Goal: Task Accomplishment & Management: Use online tool/utility

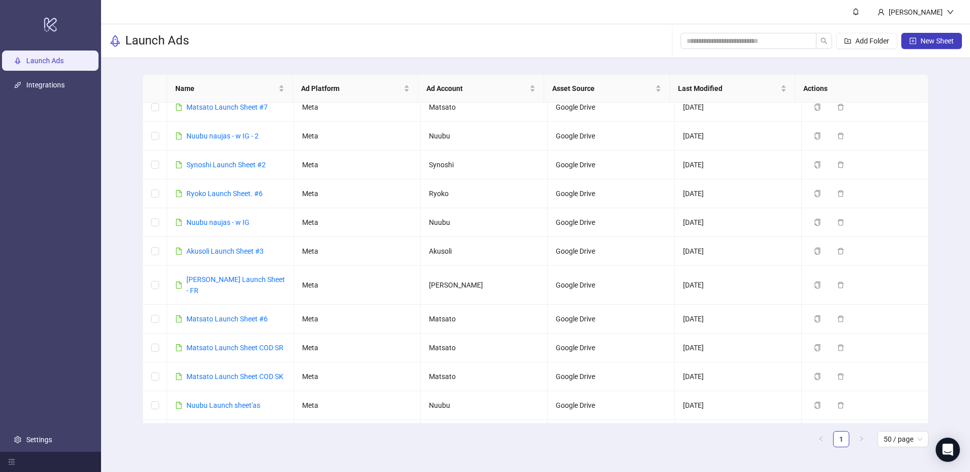
scroll to position [10, 0]
click at [231, 343] on link "Matsato Launch Sheet COD SR" at bounding box center [234, 347] width 97 height 8
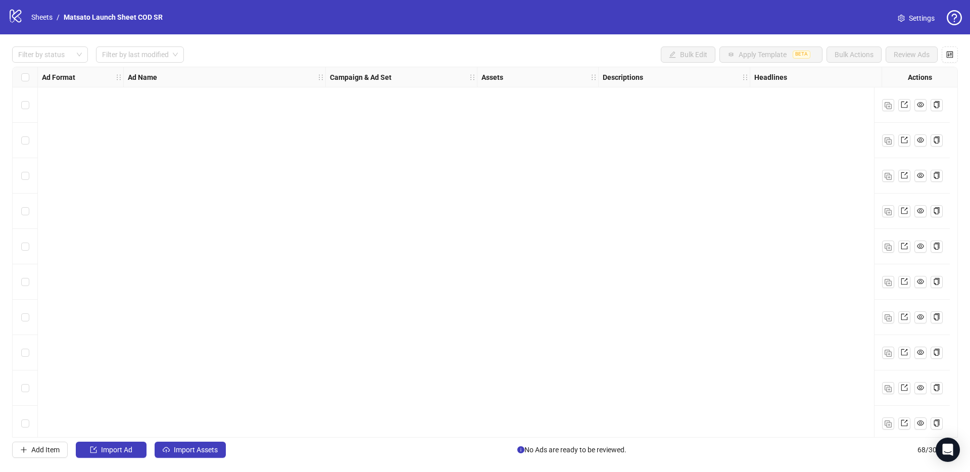
scroll to position [2059, 0]
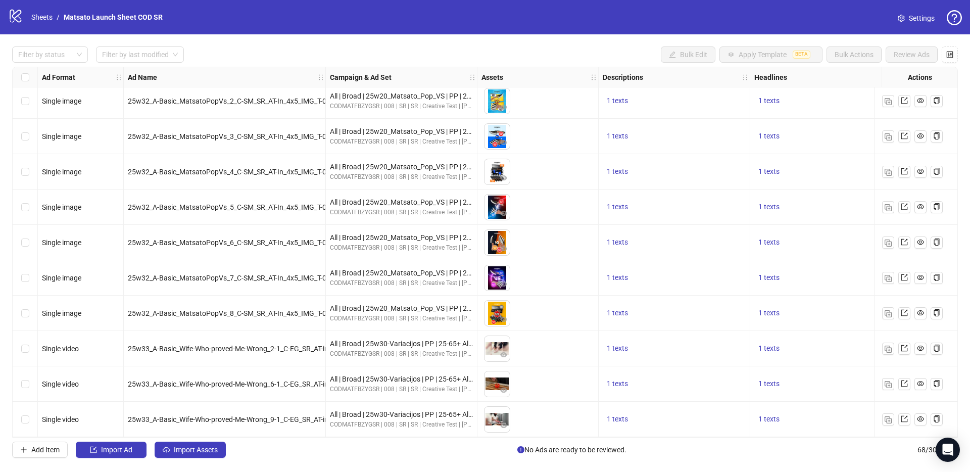
click at [881, 417] on div at bounding box center [912, 419] width 76 height 35
click at [885, 416] on img "button" at bounding box center [888, 419] width 7 height 7
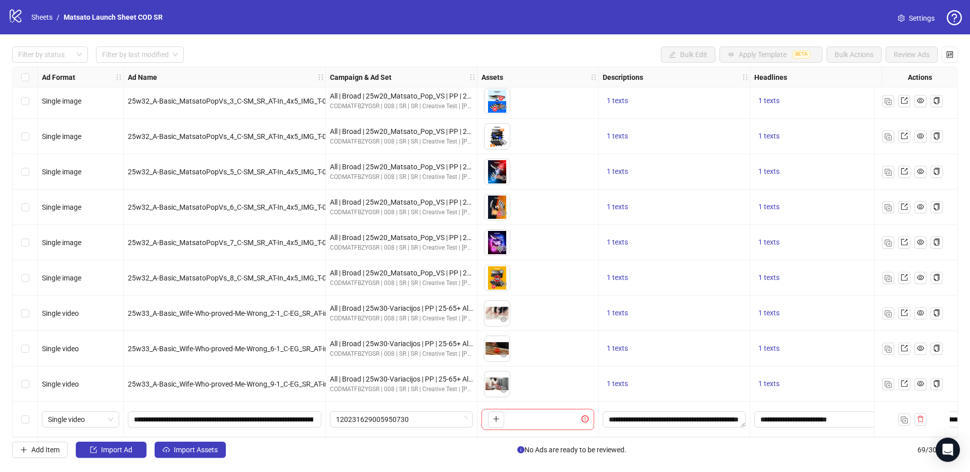
scroll to position [2094, 0]
click at [195, 448] on span "Import Assets" at bounding box center [196, 450] width 44 height 8
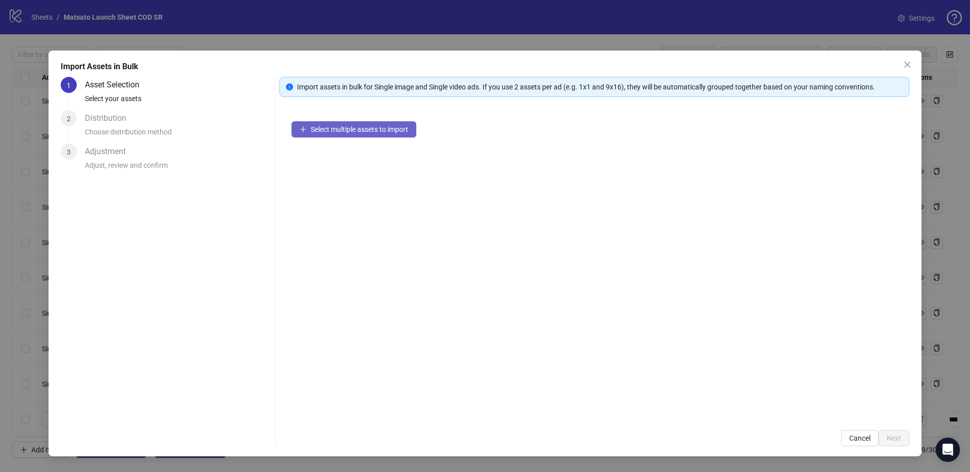
drag, startPoint x: 376, startPoint y: 138, endPoint x: 366, endPoint y: 130, distance: 12.5
click at [376, 138] on div "Select multiple assets to import" at bounding box center [594, 263] width 630 height 309
click at [364, 128] on span "Select multiple assets to import" at bounding box center [359, 129] width 97 height 8
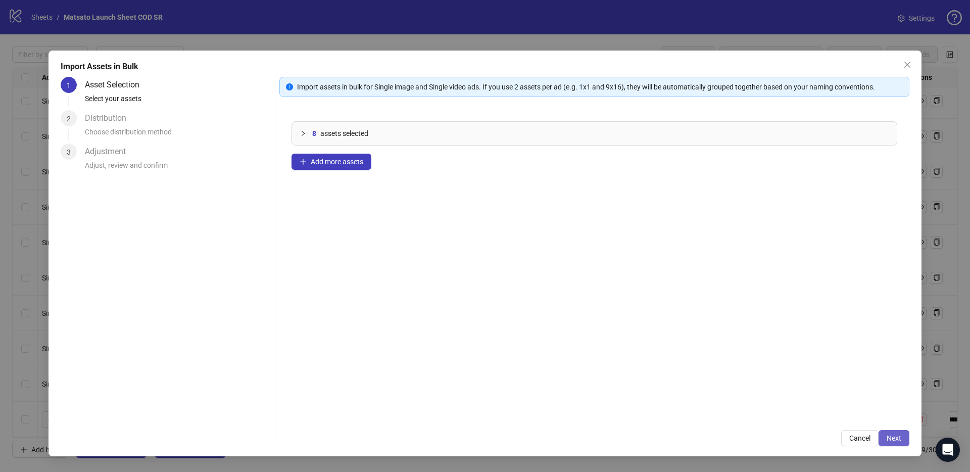
click at [902, 440] on button "Next" at bounding box center [893, 438] width 31 height 16
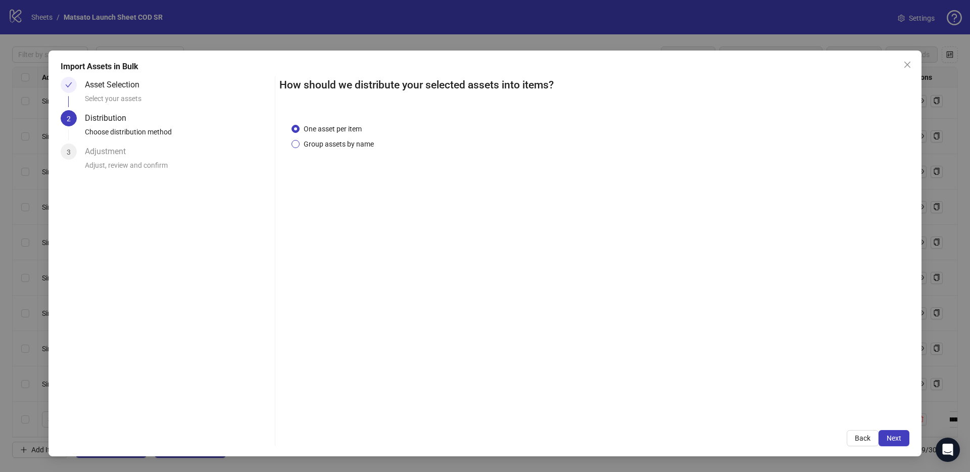
click at [341, 146] on span "Group assets by name" at bounding box center [339, 143] width 78 height 11
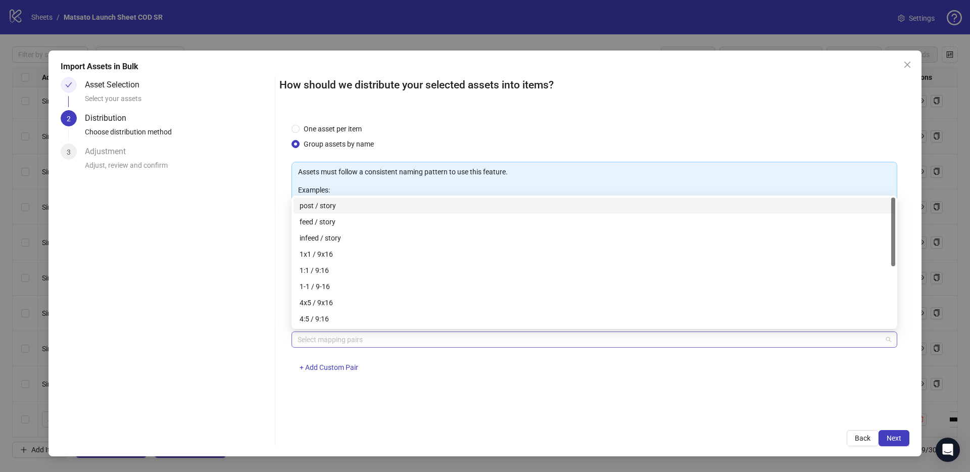
click at [333, 341] on div at bounding box center [589, 339] width 591 height 14
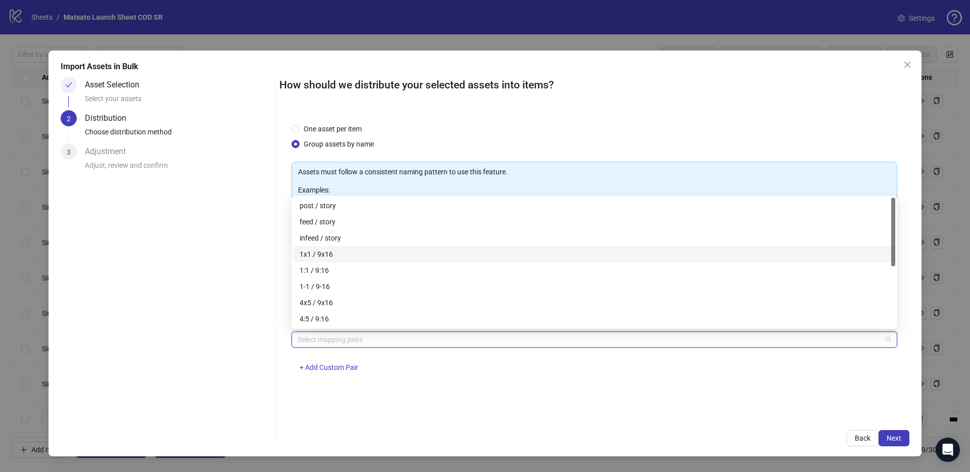
click at [322, 254] on div "1x1 / 9x16" at bounding box center [595, 254] width 590 height 11
click at [897, 435] on span "Next" at bounding box center [894, 438] width 15 height 8
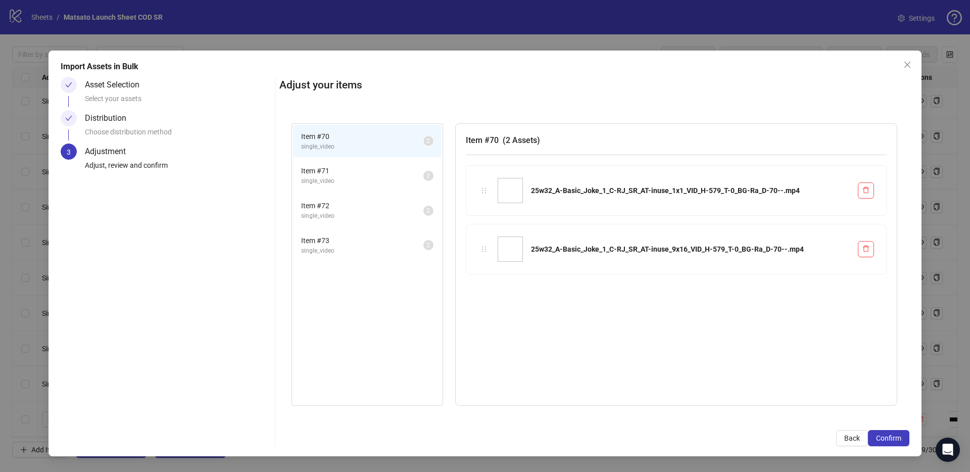
click at [897, 435] on span "Confirm" at bounding box center [888, 438] width 25 height 8
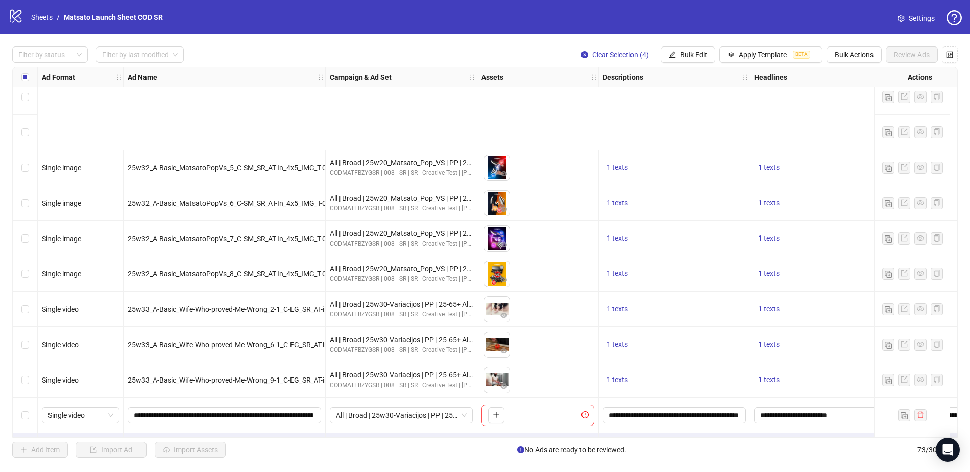
scroll to position [2236, 0]
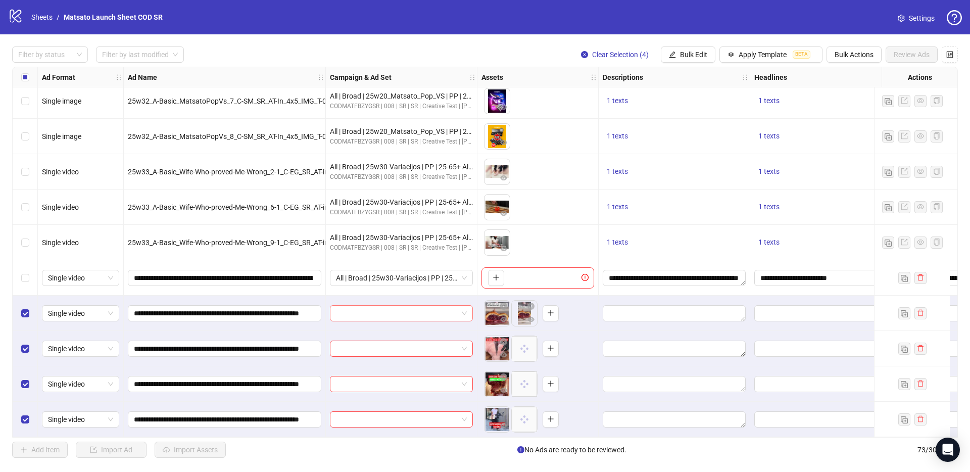
click at [465, 310] on span at bounding box center [401, 313] width 131 height 15
click at [418, 306] on input "search" at bounding box center [397, 313] width 122 height 15
paste input "**********"
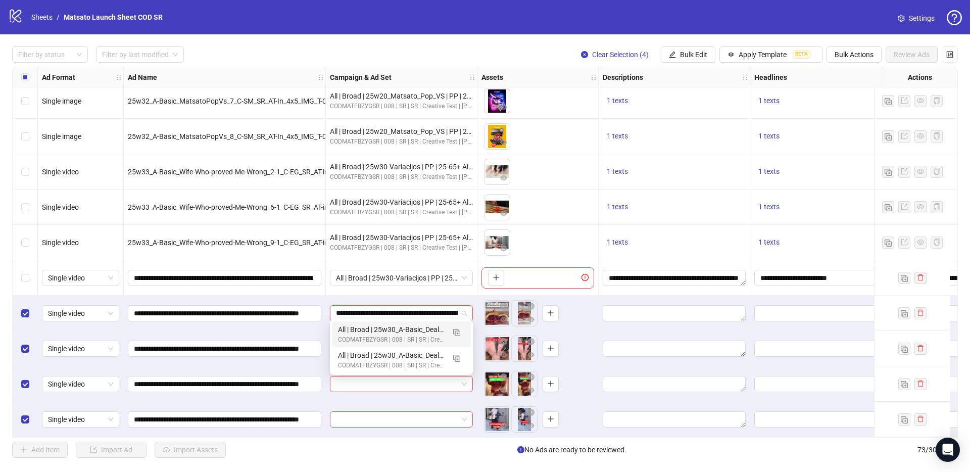
scroll to position [0, 98]
click at [459, 332] on img "button" at bounding box center [456, 332] width 7 height 7
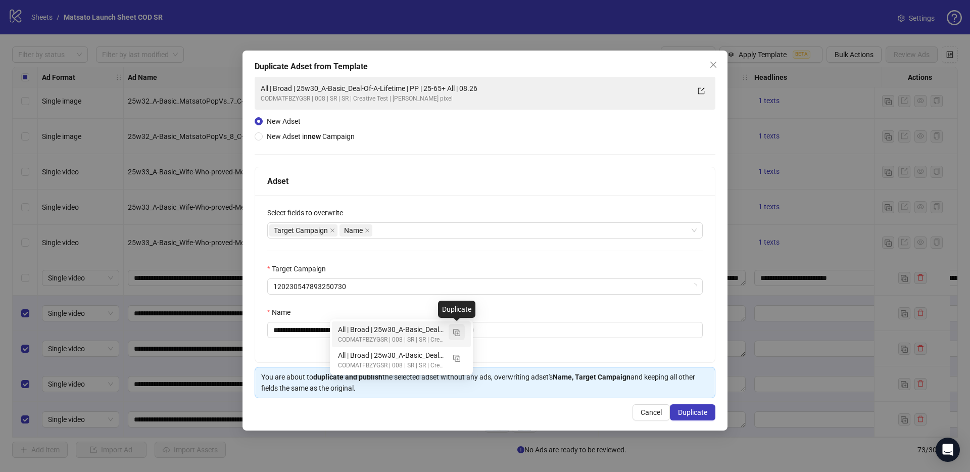
type input "**********"
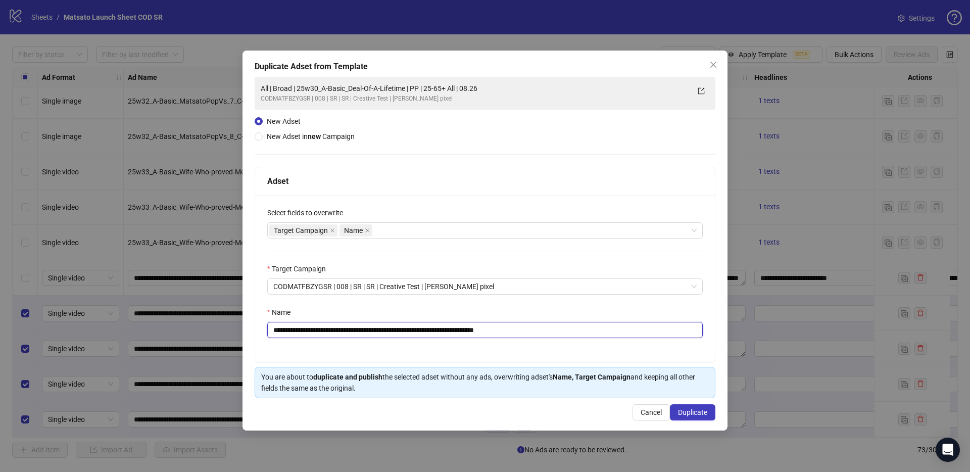
drag, startPoint x: 311, startPoint y: 330, endPoint x: 418, endPoint y: 327, distance: 107.2
click at [418, 327] on input "**********" at bounding box center [484, 330] width 435 height 16
paste input "text"
drag, startPoint x: 467, startPoint y: 334, endPoint x: 563, endPoint y: 344, distance: 97.0
click at [563, 344] on div "**********" at bounding box center [485, 278] width 460 height 167
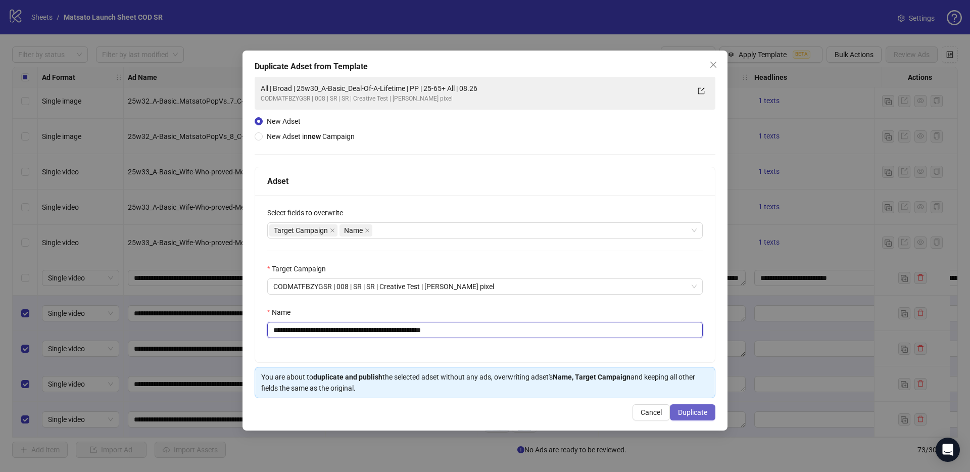
type input "**********"
click at [693, 411] on span "Duplicate" at bounding box center [692, 412] width 29 height 8
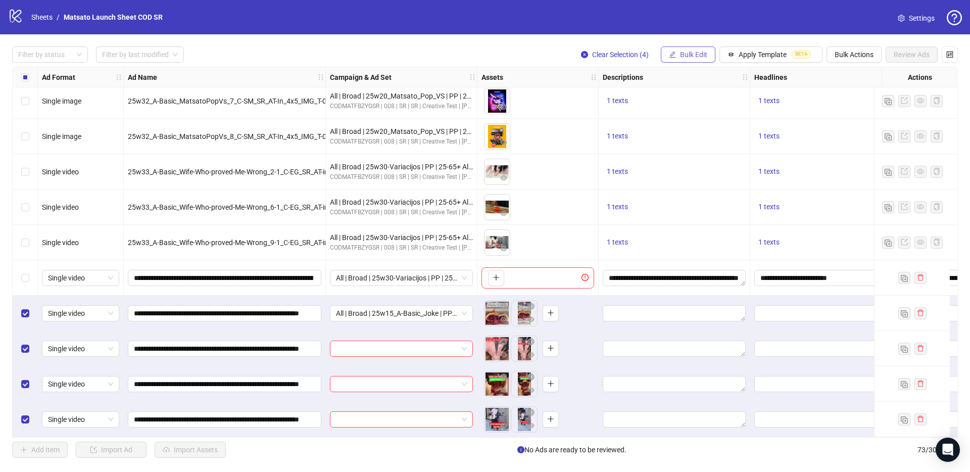
click at [682, 55] on span "Bulk Edit" at bounding box center [693, 55] width 27 height 8
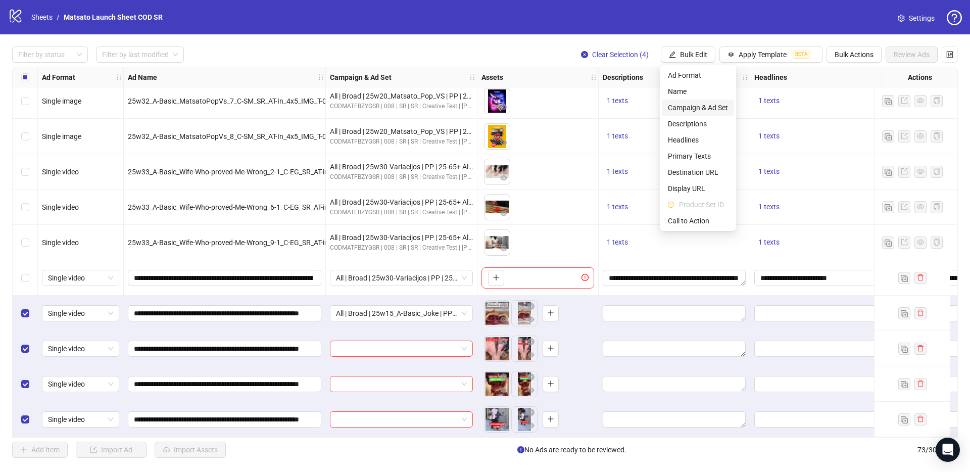
click at [697, 105] on span "Campaign & Ad Set" at bounding box center [698, 107] width 60 height 11
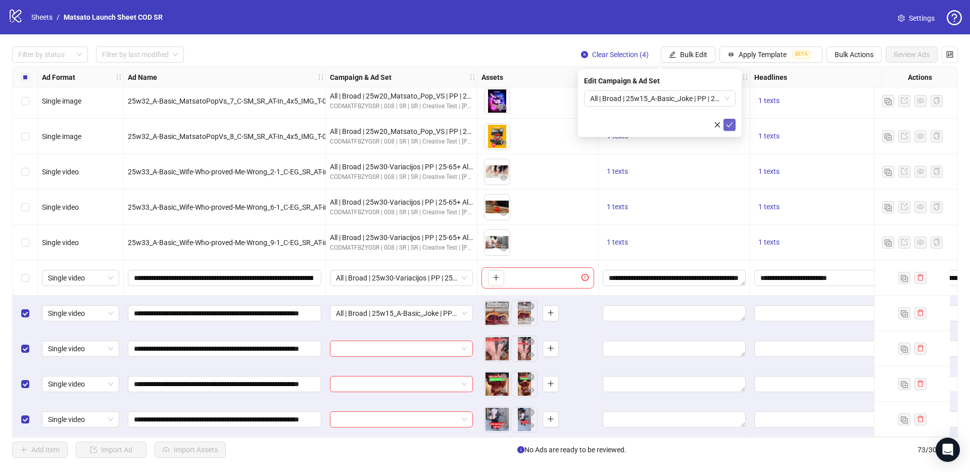
click at [730, 127] on icon "check" at bounding box center [729, 124] width 7 height 7
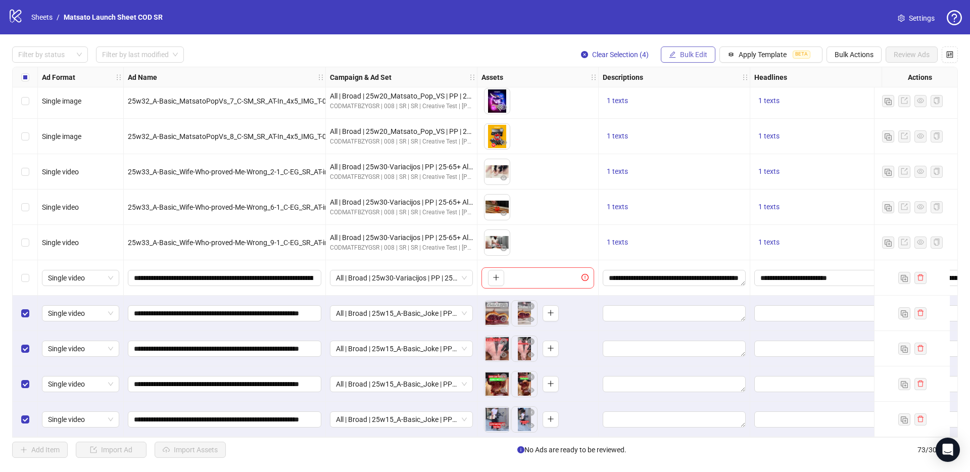
click at [700, 57] on span "Bulk Edit" at bounding box center [693, 55] width 27 height 8
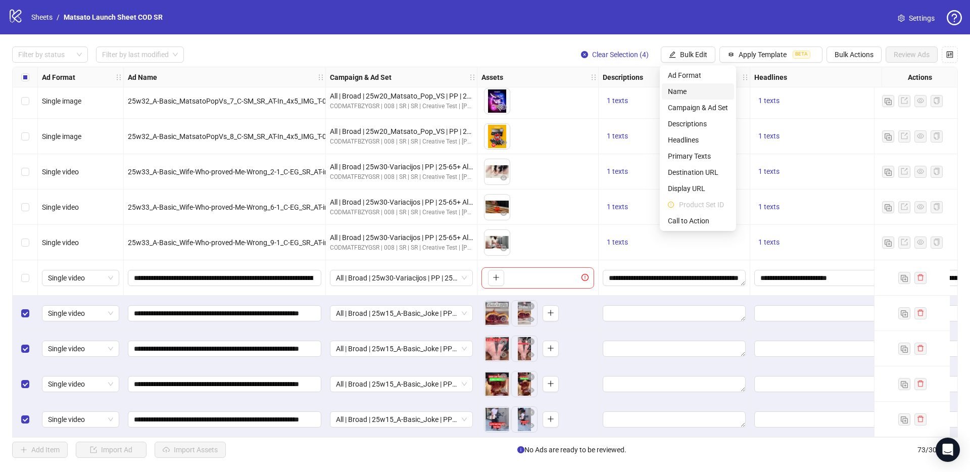
click at [691, 95] on span "Name" at bounding box center [698, 91] width 60 height 11
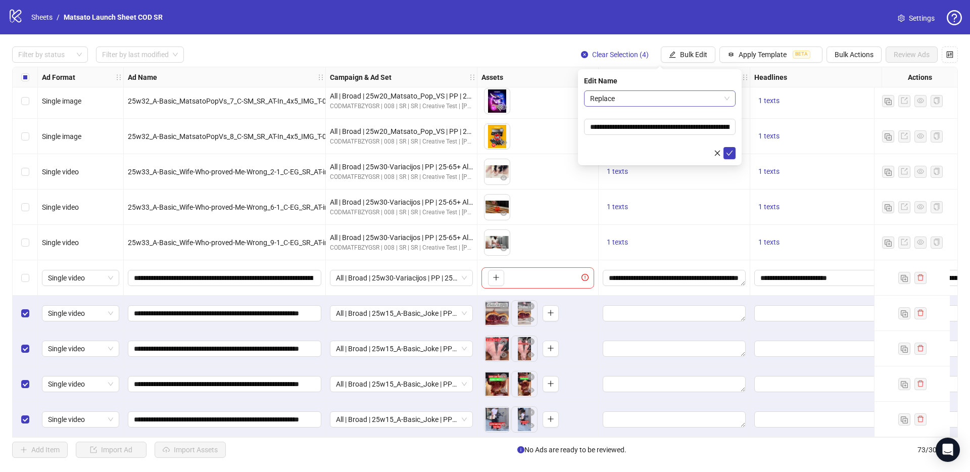
click at [663, 103] on span "Replace" at bounding box center [659, 98] width 139 height 15
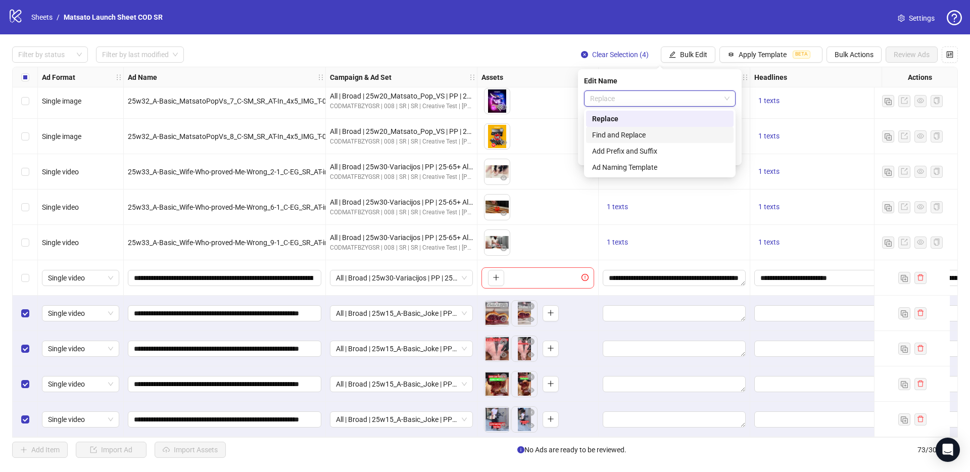
click at [662, 130] on div "Find and Replace" at bounding box center [659, 134] width 135 height 11
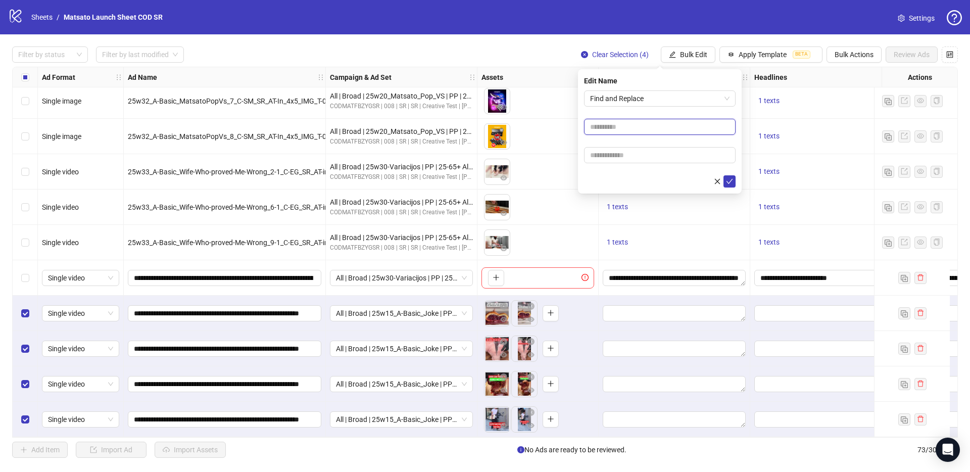
click at [633, 128] on input "text" at bounding box center [660, 127] width 152 height 16
type input "**"
click at [630, 154] on input "text" at bounding box center [660, 155] width 152 height 16
type input "*****"
click at [731, 183] on icon "check" at bounding box center [729, 181] width 7 height 7
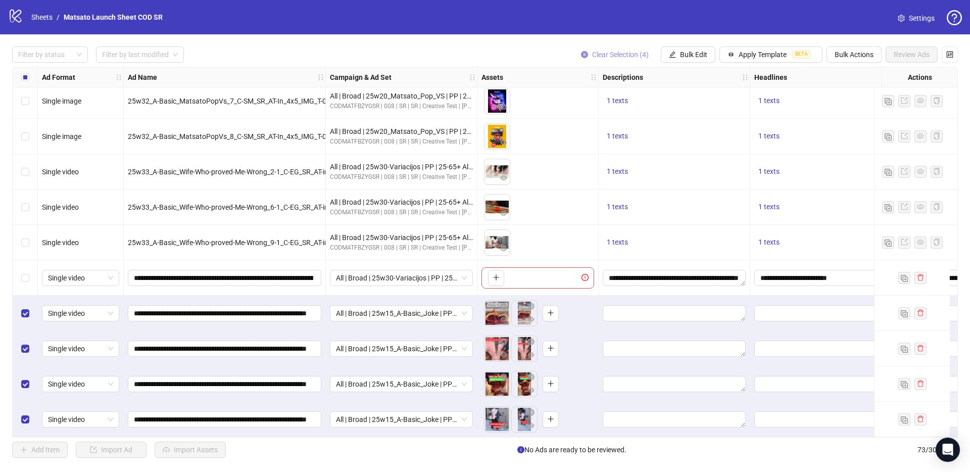
click at [625, 54] on span "Clear Selection (4)" at bounding box center [620, 55] width 57 height 8
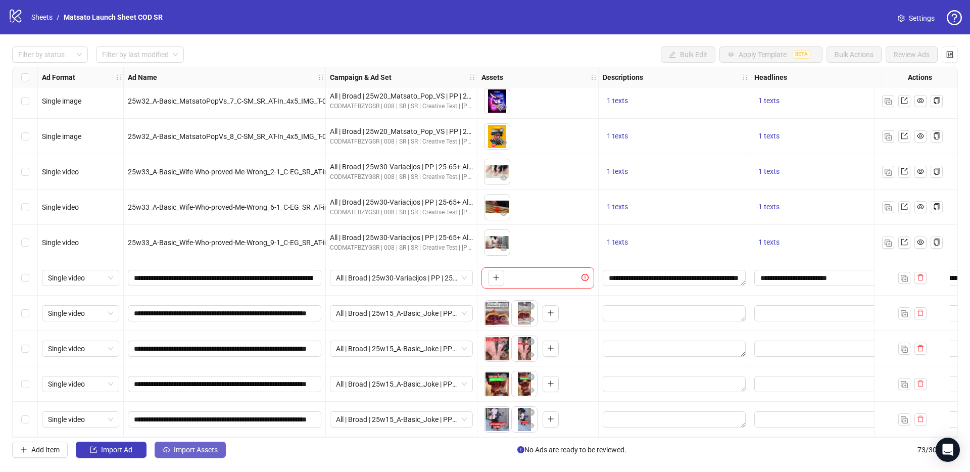
click at [200, 444] on button "Import Assets" at bounding box center [190, 450] width 71 height 16
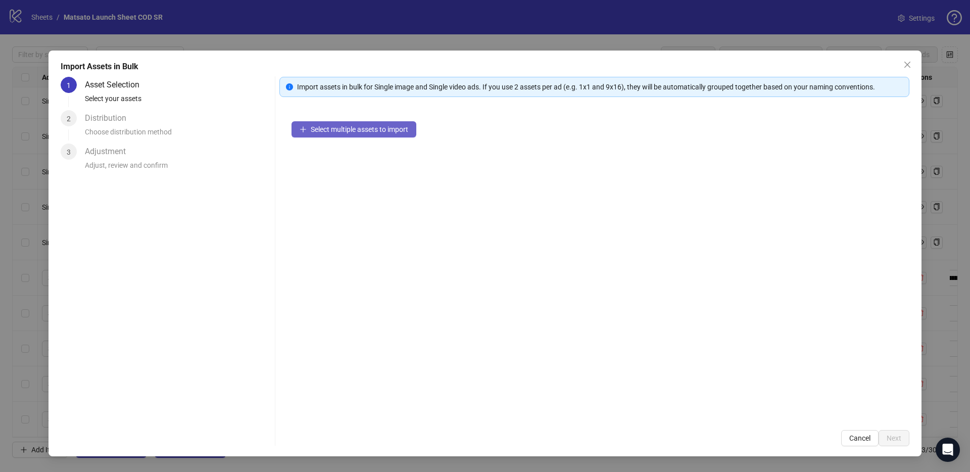
click at [344, 124] on button "Select multiple assets to import" at bounding box center [353, 129] width 125 height 16
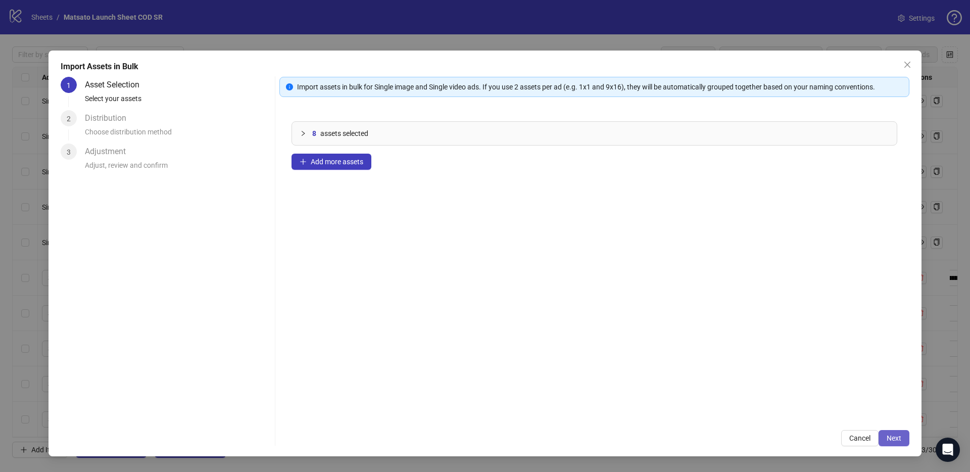
click at [893, 436] on span "Next" at bounding box center [894, 438] width 15 height 8
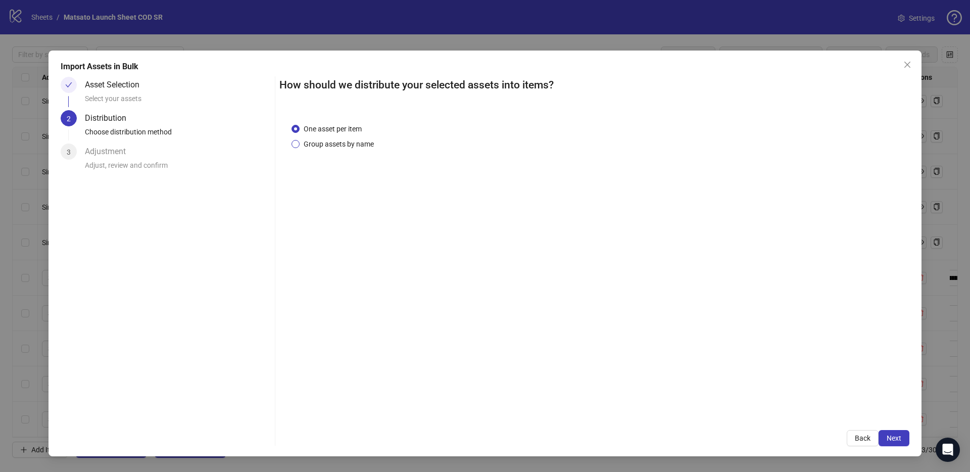
click at [348, 149] on span "Group assets by name" at bounding box center [339, 143] width 78 height 11
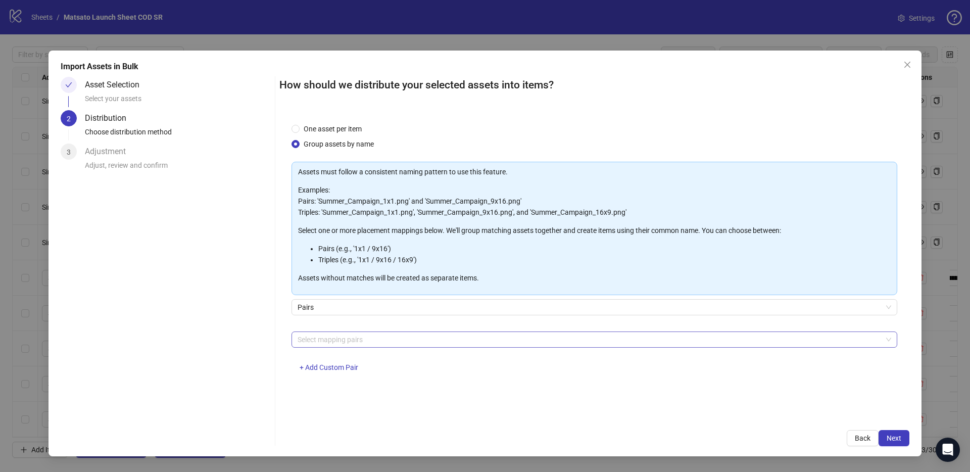
click at [338, 337] on div at bounding box center [589, 339] width 591 height 14
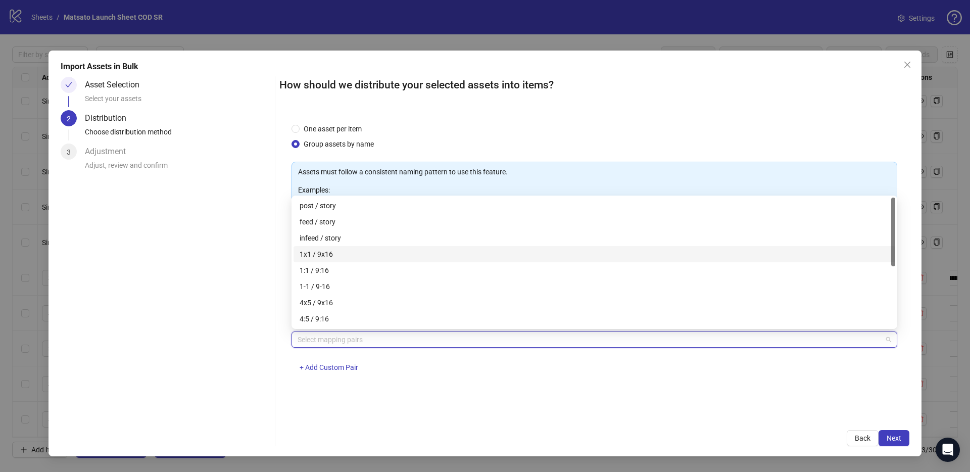
click at [343, 254] on div "1x1 / 9x16" at bounding box center [595, 254] width 590 height 11
click at [603, 391] on div "One asset per item Group assets by name Assets must follow a consistent naming …" at bounding box center [594, 264] width 630 height 307
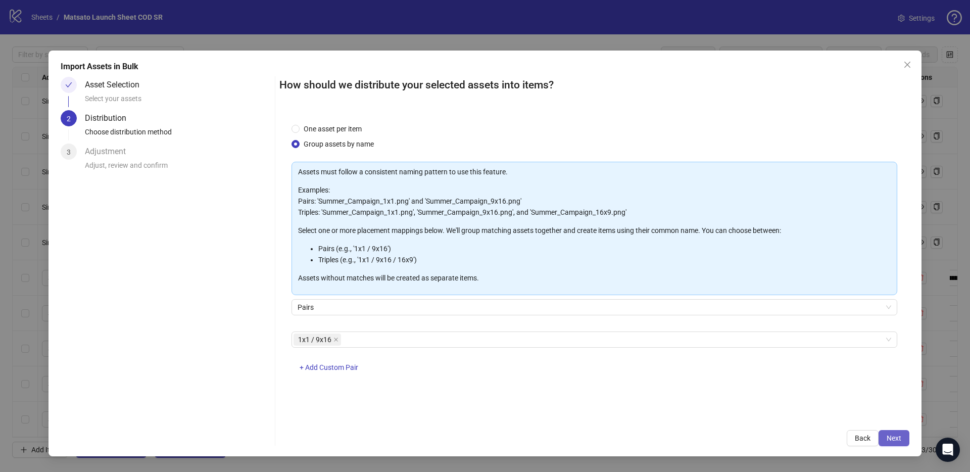
click at [896, 443] on button "Next" at bounding box center [893, 438] width 31 height 16
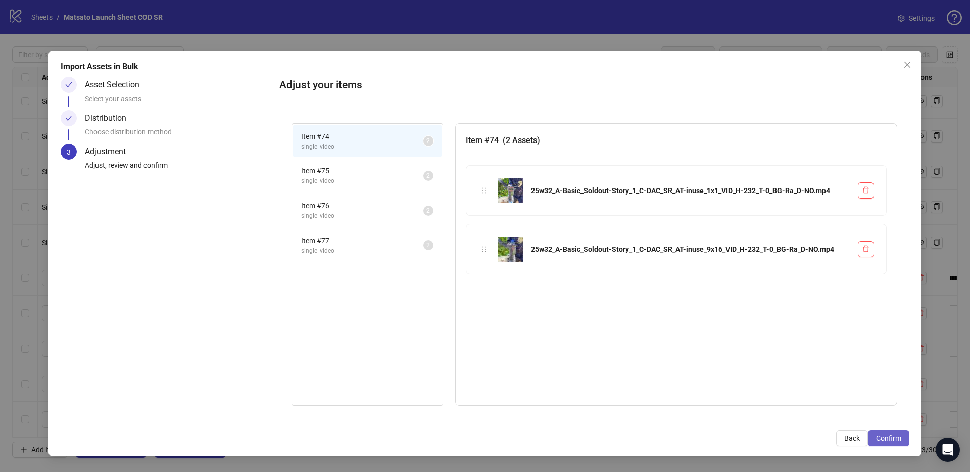
click at [896, 443] on button "Confirm" at bounding box center [888, 438] width 41 height 16
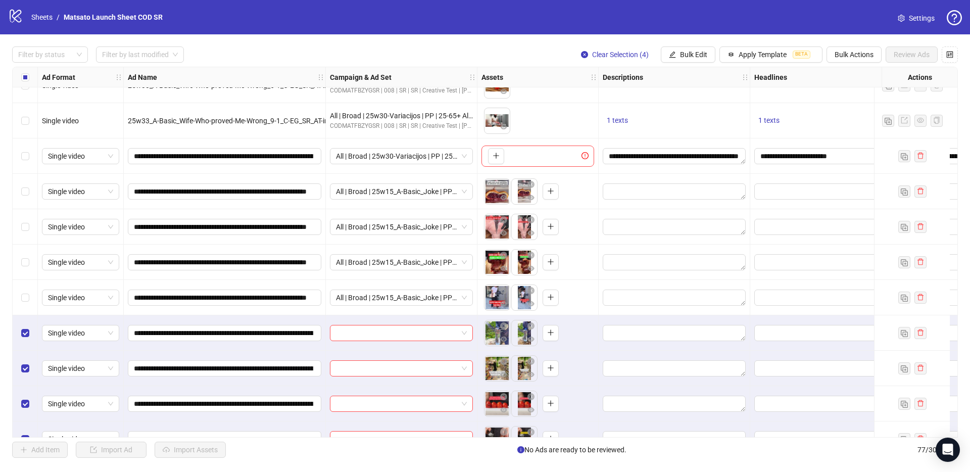
scroll to position [2377, 0]
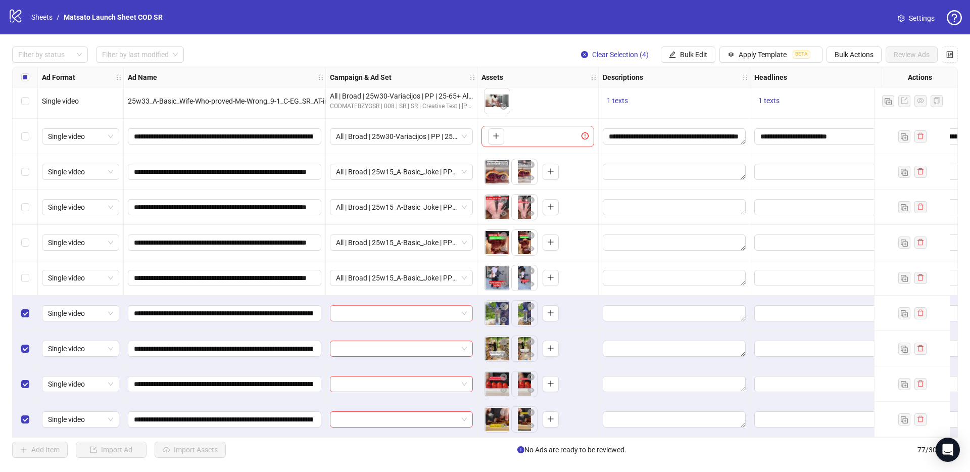
click at [465, 306] on span at bounding box center [401, 313] width 131 height 15
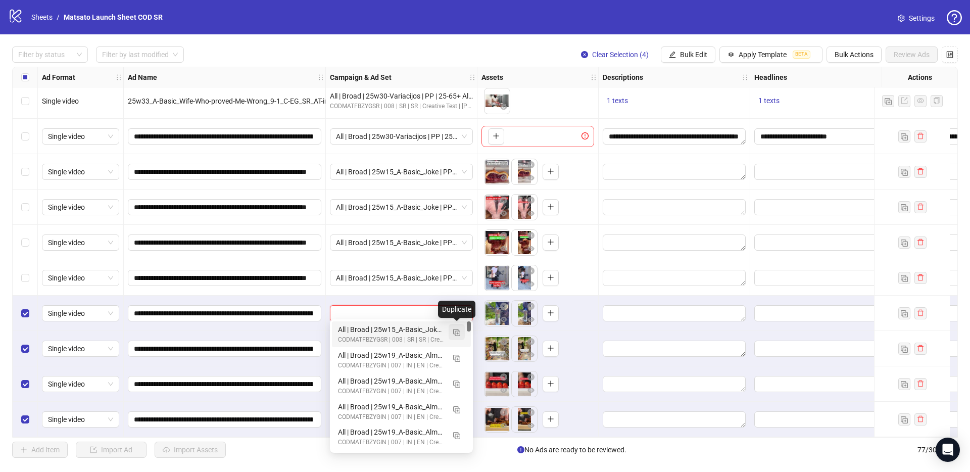
click at [456, 334] on img "button" at bounding box center [456, 332] width 7 height 7
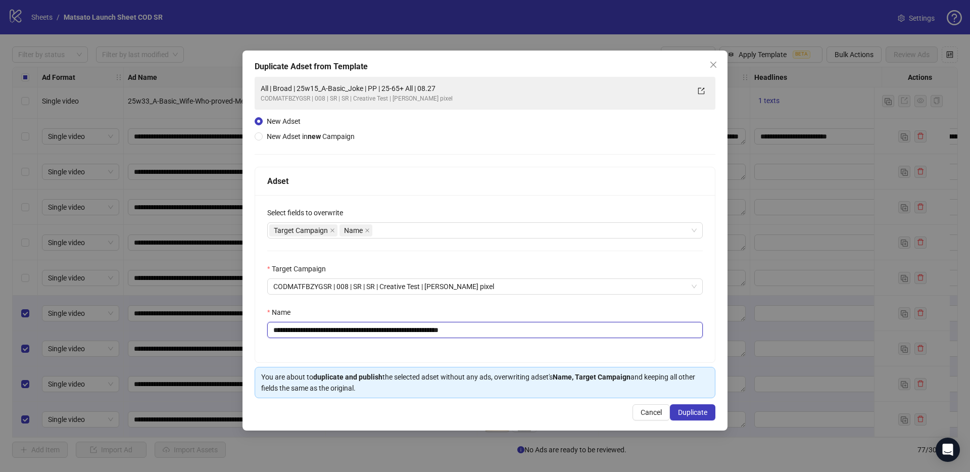
drag, startPoint x: 450, startPoint y: 329, endPoint x: 519, endPoint y: 334, distance: 69.4
click at [518, 334] on input "**********" at bounding box center [484, 330] width 435 height 16
drag, startPoint x: 375, startPoint y: 329, endPoint x: 311, endPoint y: 328, distance: 64.7
click at [311, 328] on input "**********" at bounding box center [484, 330] width 435 height 16
paste input "*********"
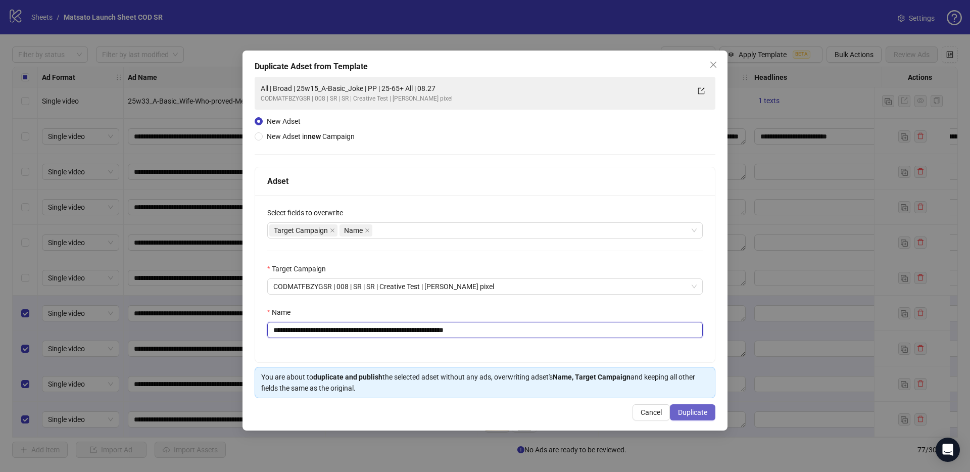
type input "**********"
click at [697, 414] on span "Duplicate" at bounding box center [692, 412] width 29 height 8
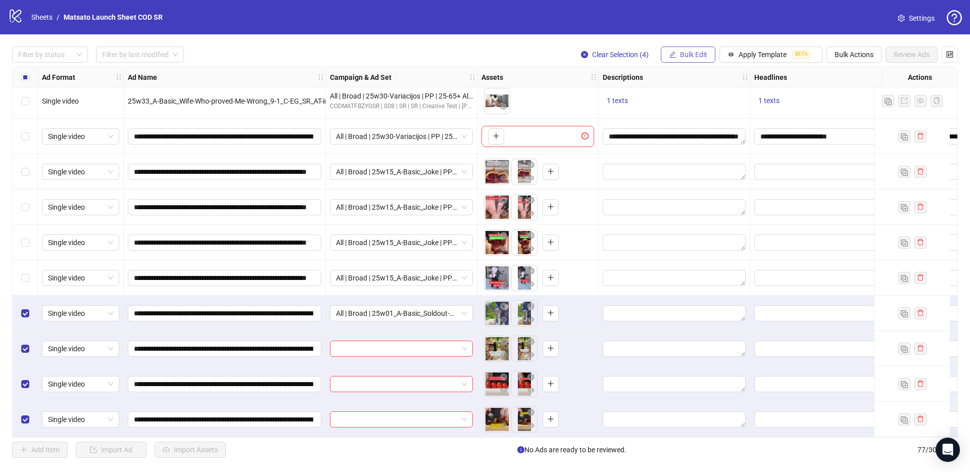
click at [681, 51] on span "Bulk Edit" at bounding box center [693, 55] width 27 height 8
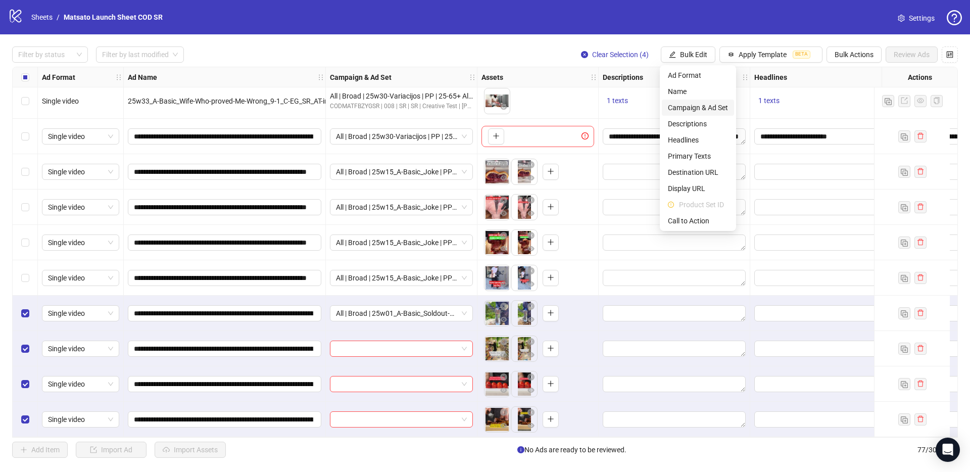
click at [702, 106] on span "Campaign & Ad Set" at bounding box center [698, 107] width 60 height 11
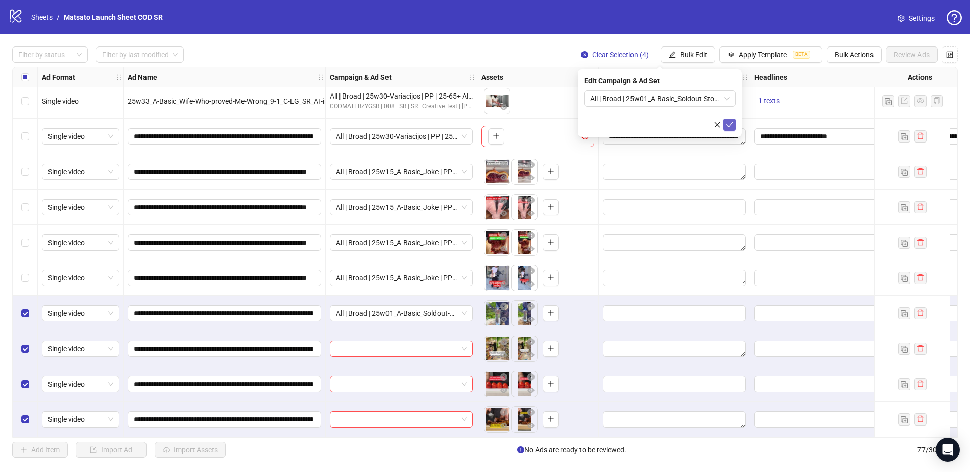
click at [735, 127] on button "submit" at bounding box center [729, 125] width 12 height 12
click at [732, 126] on span "submit" at bounding box center [729, 125] width 7 height 8
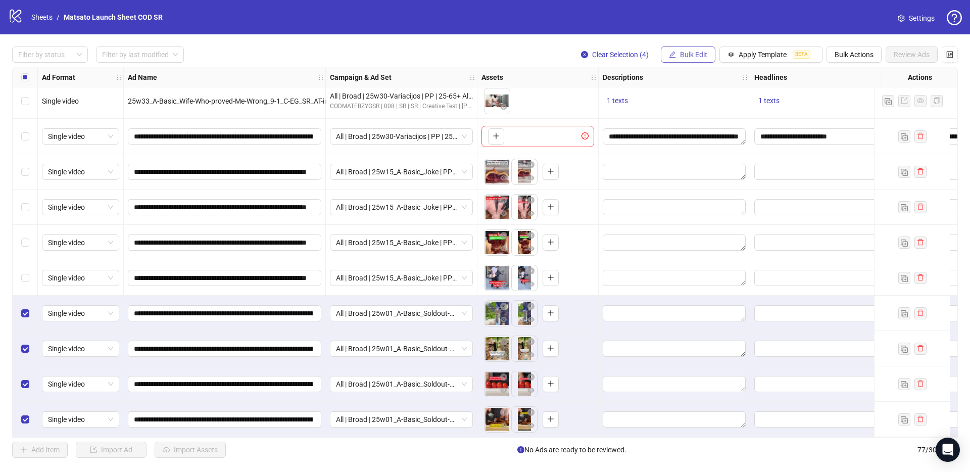
click at [675, 57] on button "Bulk Edit" at bounding box center [688, 54] width 55 height 16
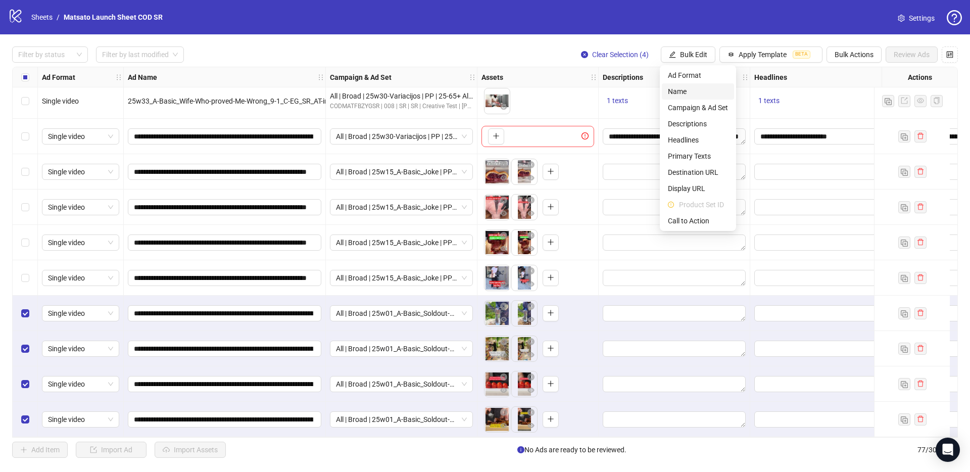
click at [691, 95] on span "Name" at bounding box center [698, 91] width 60 height 11
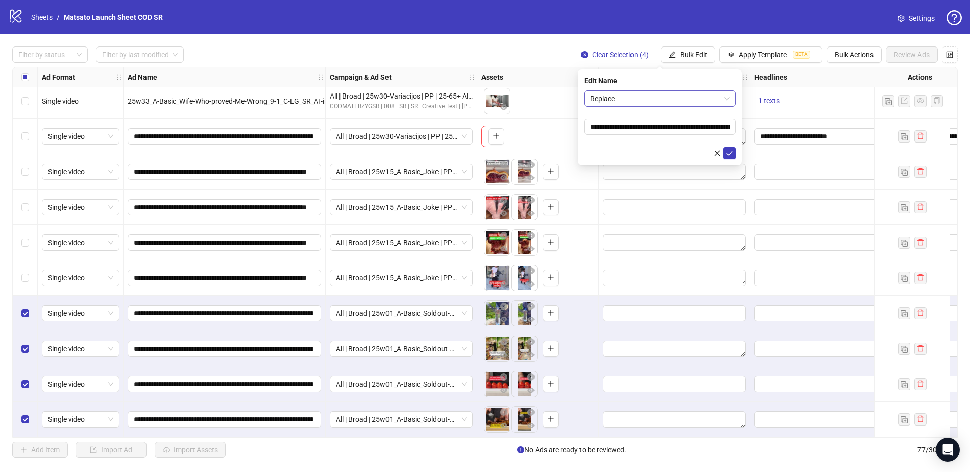
click at [677, 103] on span "Replace" at bounding box center [659, 98] width 139 height 15
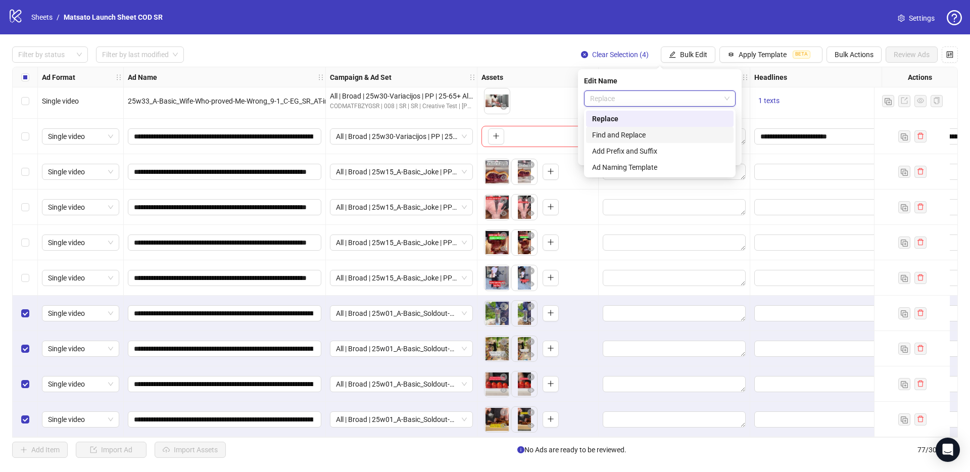
click at [650, 138] on div "Find and Replace" at bounding box center [659, 134] width 135 height 11
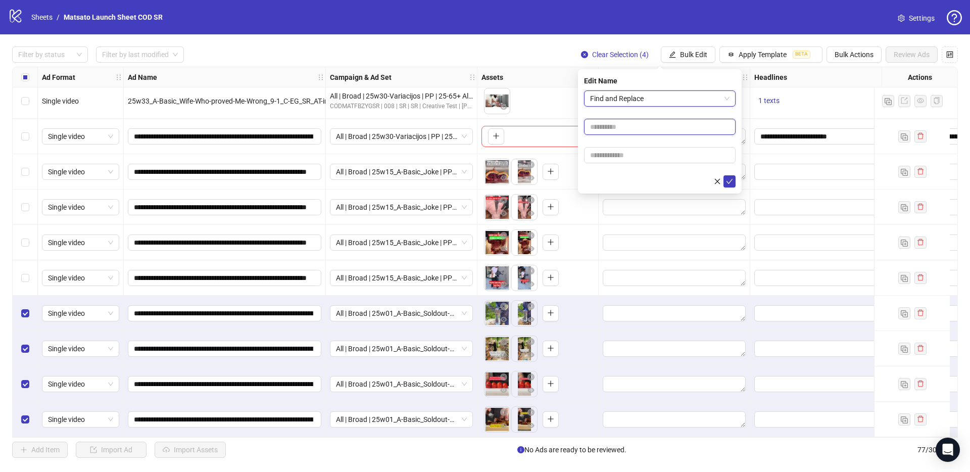
click at [623, 128] on input "text" at bounding box center [660, 127] width 152 height 16
type input "**"
click at [633, 154] on input "text" at bounding box center [660, 155] width 152 height 16
type input "*****"
click at [727, 180] on icon "check" at bounding box center [729, 181] width 7 height 7
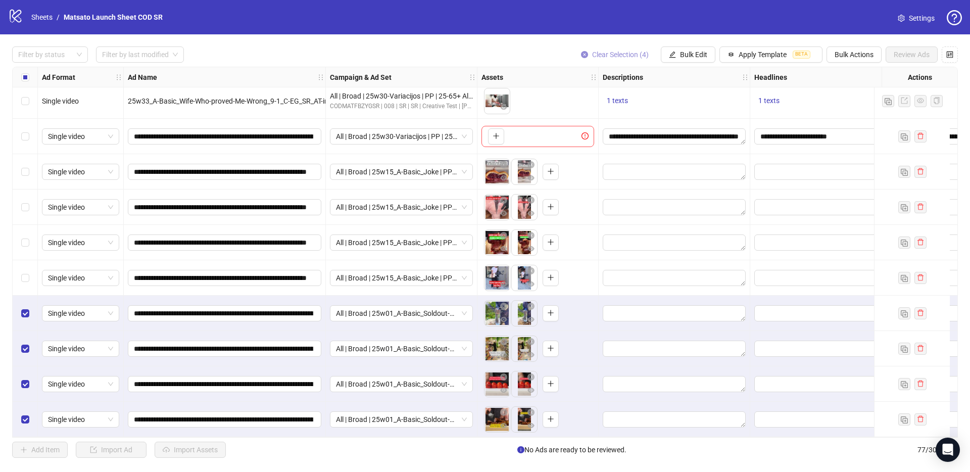
click at [630, 52] on span "Clear Selection (4)" at bounding box center [620, 55] width 57 height 8
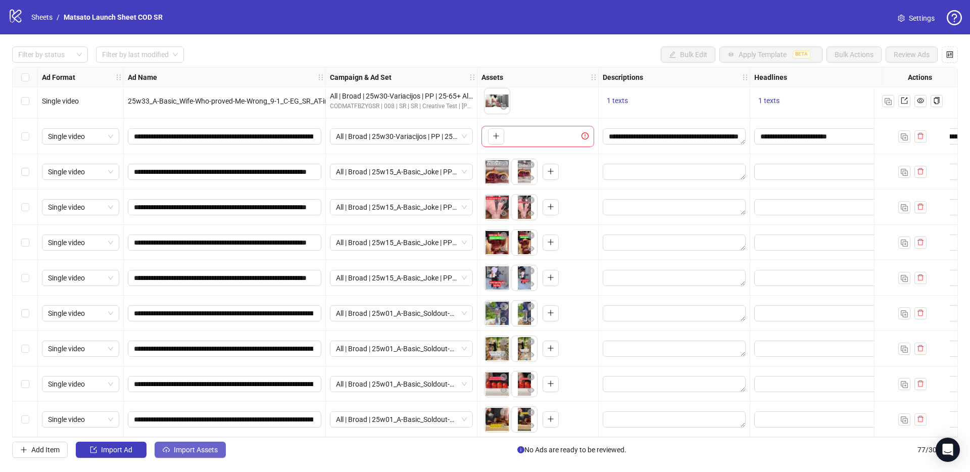
click at [184, 451] on span "Import Assets" at bounding box center [196, 450] width 44 height 8
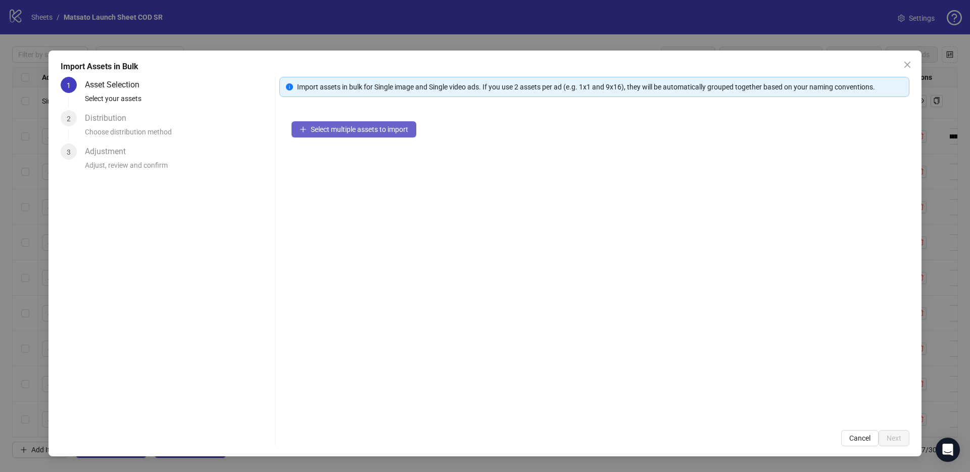
click at [352, 128] on span "Select multiple assets to import" at bounding box center [359, 129] width 97 height 8
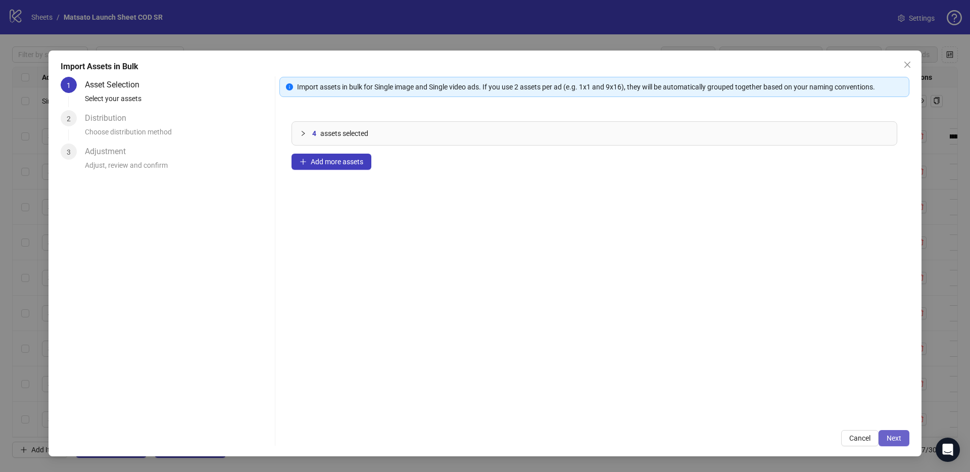
click at [893, 435] on span "Next" at bounding box center [894, 438] width 15 height 8
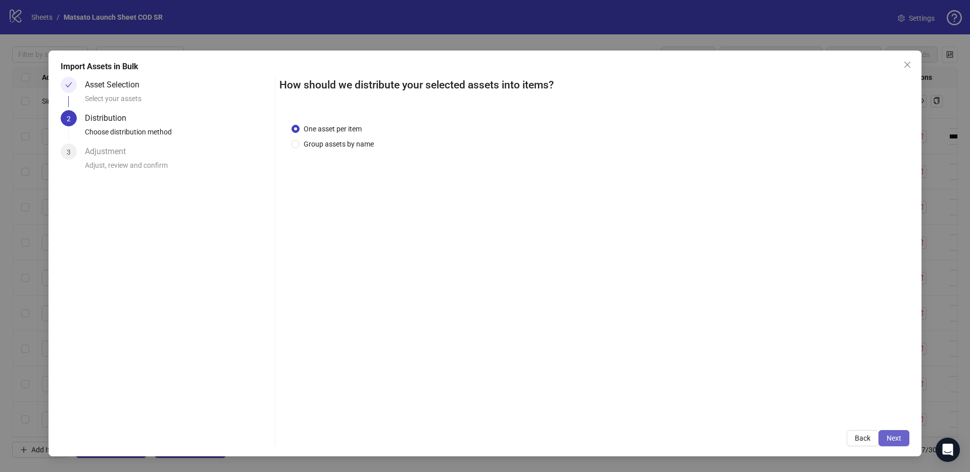
click at [894, 435] on span "Next" at bounding box center [894, 438] width 15 height 8
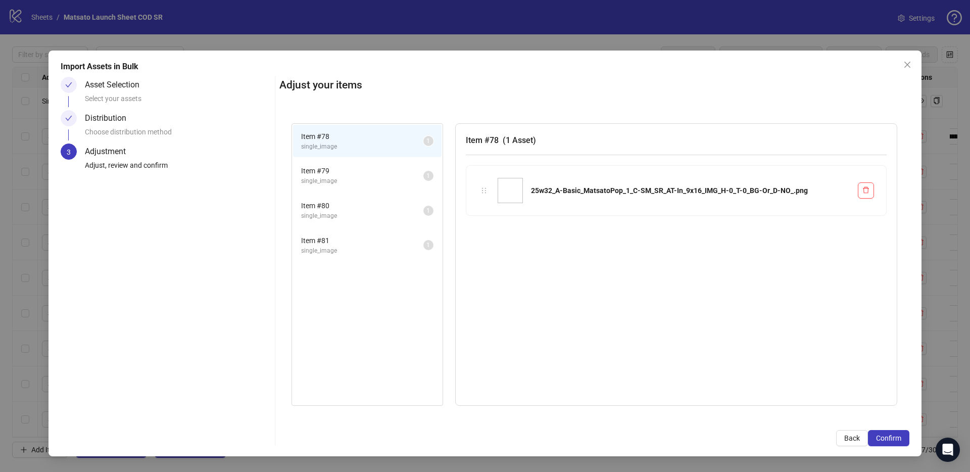
click at [894, 435] on span "Confirm" at bounding box center [888, 438] width 25 height 8
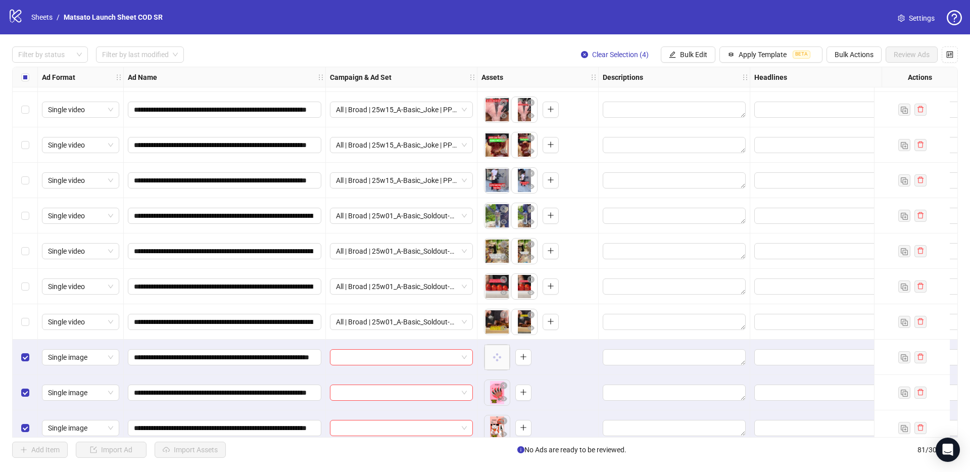
scroll to position [2519, 0]
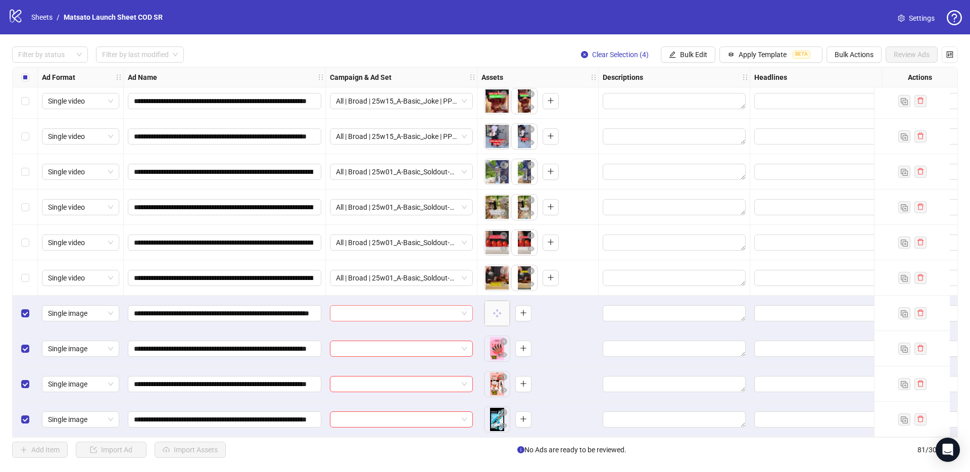
click at [464, 306] on span at bounding box center [401, 313] width 131 height 15
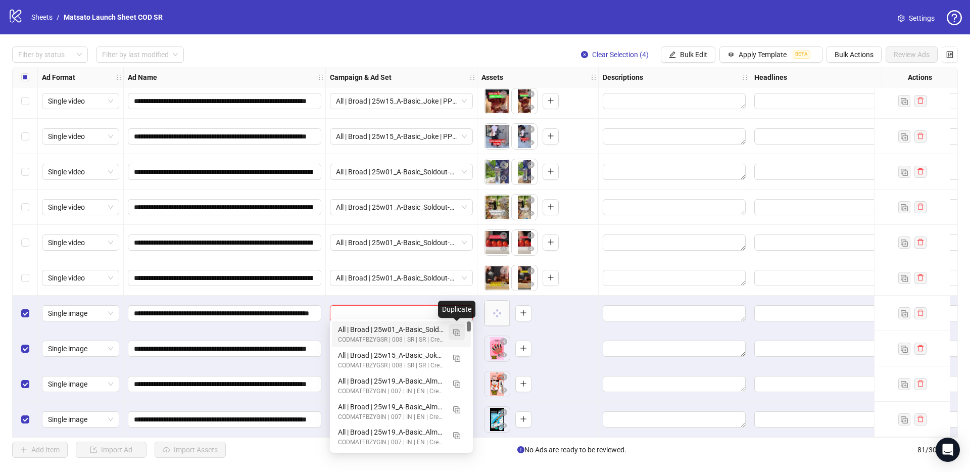
click at [455, 333] on img "button" at bounding box center [456, 332] width 7 height 7
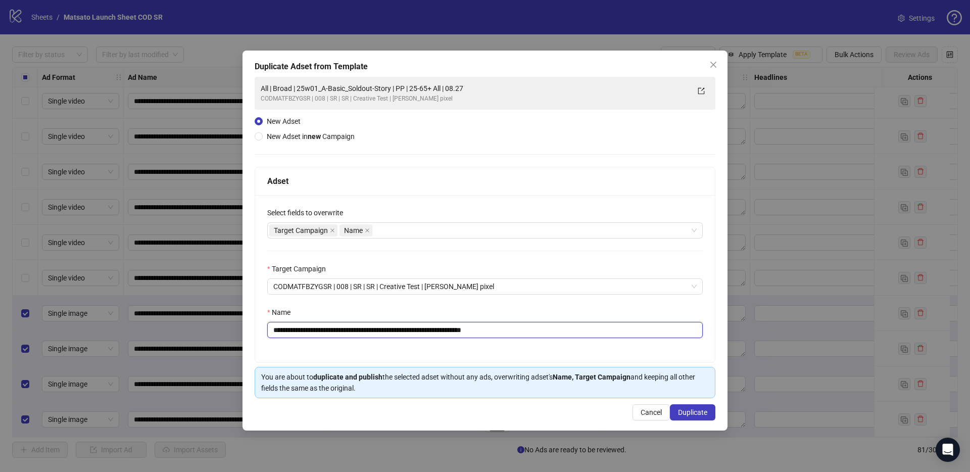
drag, startPoint x: 478, startPoint y: 330, endPoint x: 566, endPoint y: 342, distance: 88.2
click at [562, 343] on div "**********" at bounding box center [485, 278] width 460 height 167
drag, startPoint x: 404, startPoint y: 330, endPoint x: 311, endPoint y: 329, distance: 93.0
click at [312, 329] on input "**********" at bounding box center [484, 330] width 435 height 16
paste input "********"
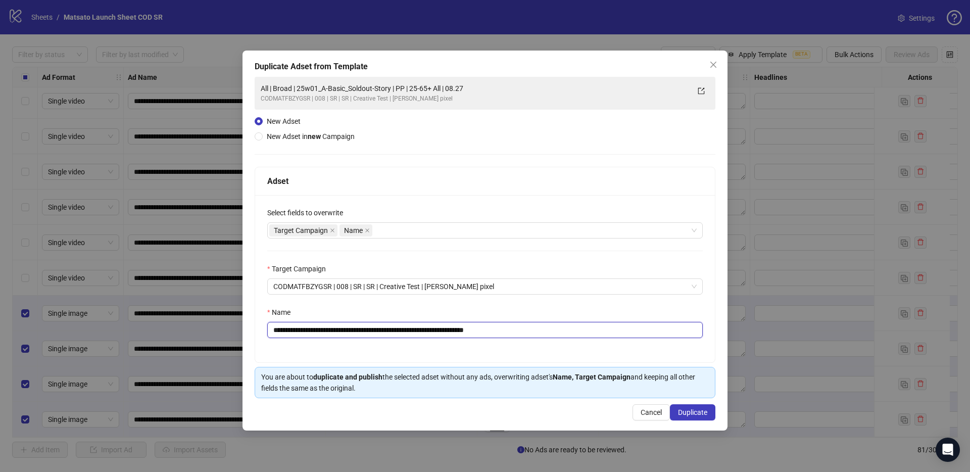
type input "**********"
click at [572, 354] on div "**********" at bounding box center [485, 278] width 460 height 167
click at [574, 347] on div "**********" at bounding box center [485, 278] width 460 height 167
click at [697, 412] on span "Duplicate" at bounding box center [692, 412] width 29 height 8
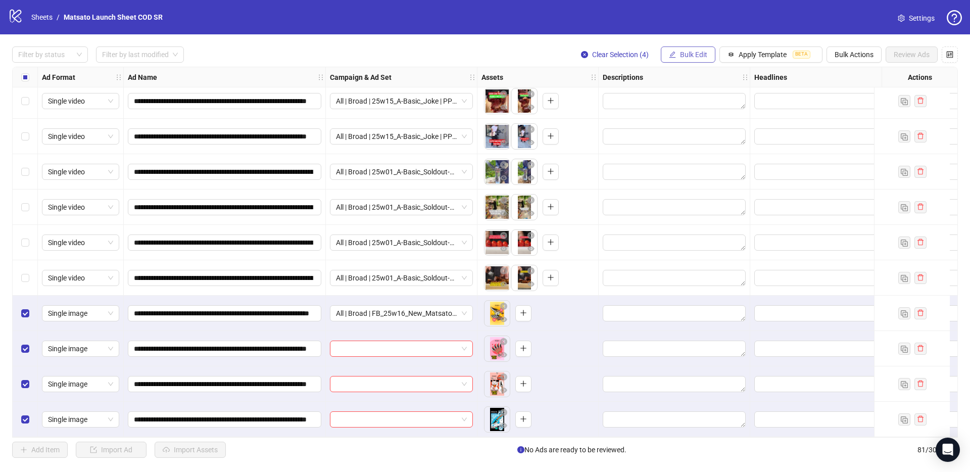
click at [680, 54] on span "Bulk Edit" at bounding box center [693, 55] width 27 height 8
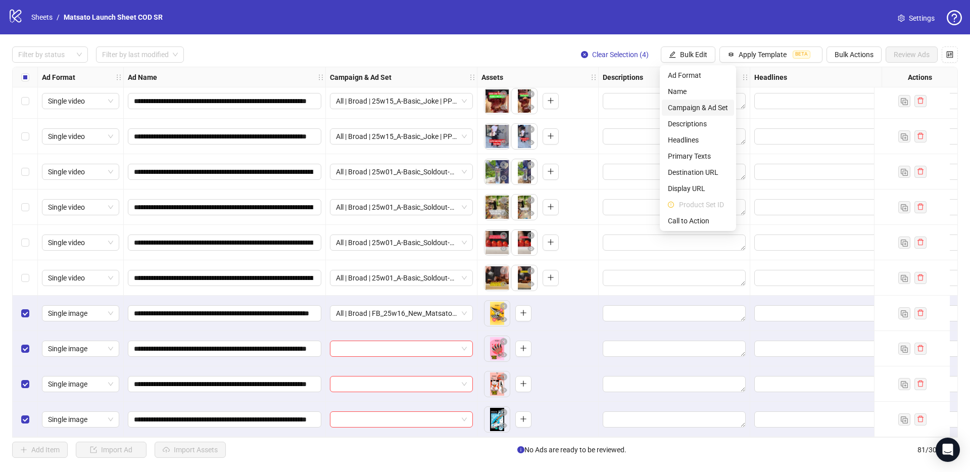
click at [695, 104] on span "Campaign & Ad Set" at bounding box center [698, 107] width 60 height 11
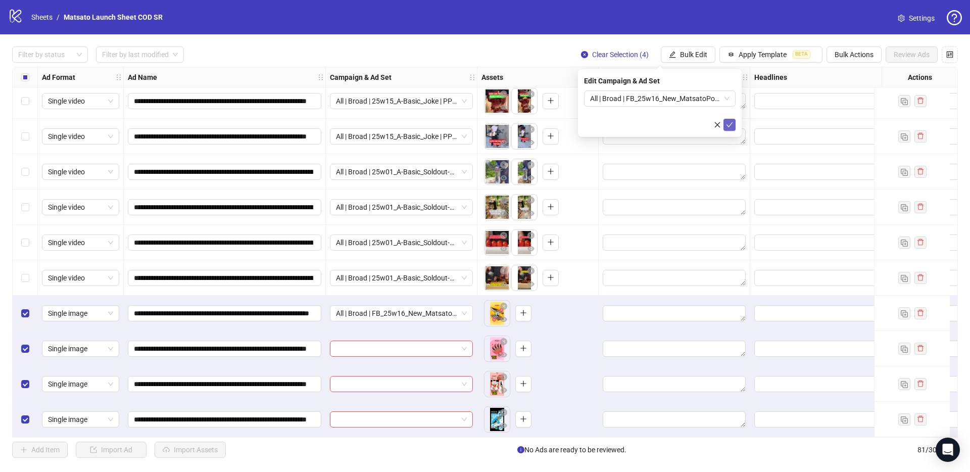
click at [732, 125] on icon "check" at bounding box center [729, 124] width 7 height 7
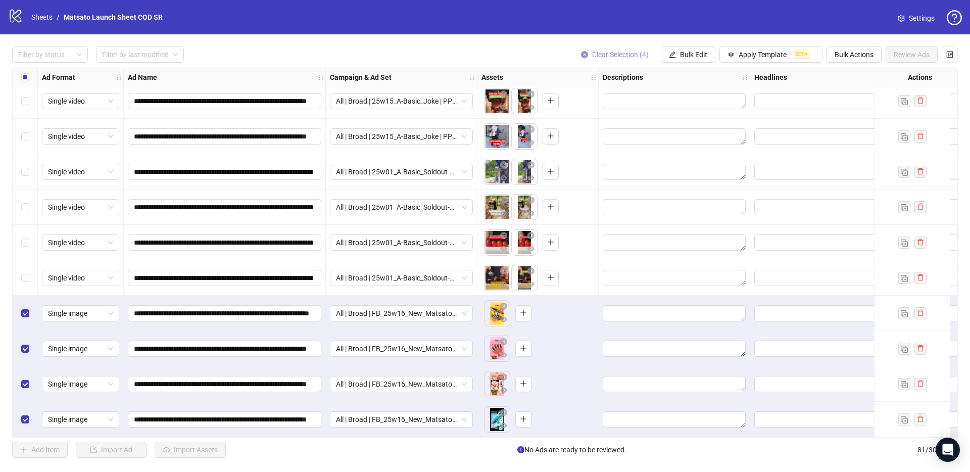
click at [608, 51] on span "Clear Selection (4)" at bounding box center [620, 55] width 57 height 8
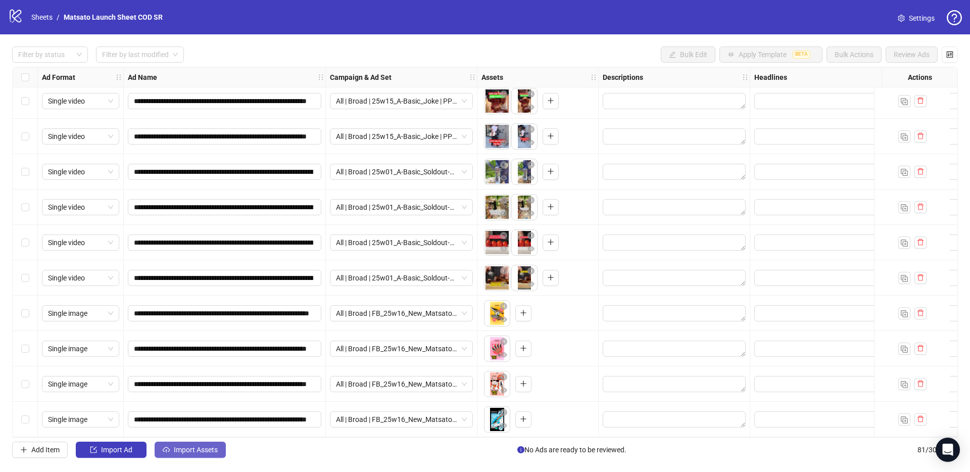
click at [180, 456] on button "Import Assets" at bounding box center [190, 450] width 71 height 16
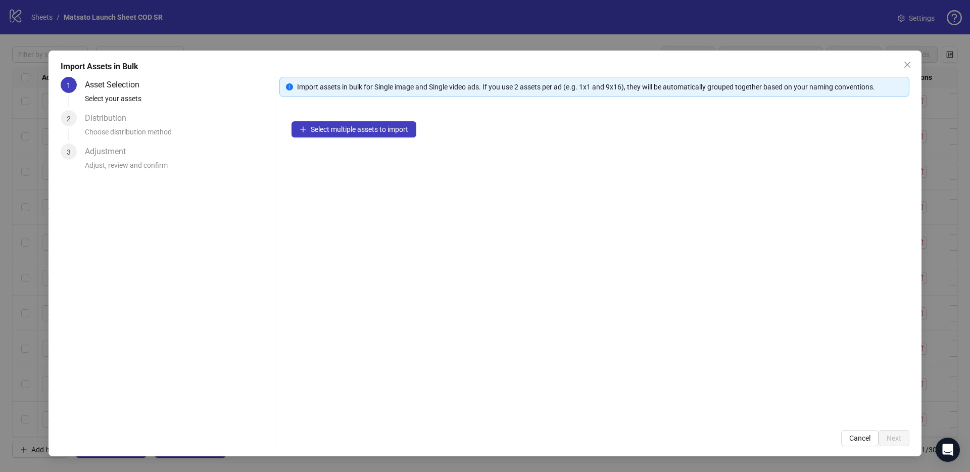
click at [347, 120] on div "Select multiple assets to import" at bounding box center [594, 263] width 630 height 309
click at [355, 132] on span "Select multiple assets to import" at bounding box center [359, 129] width 97 height 8
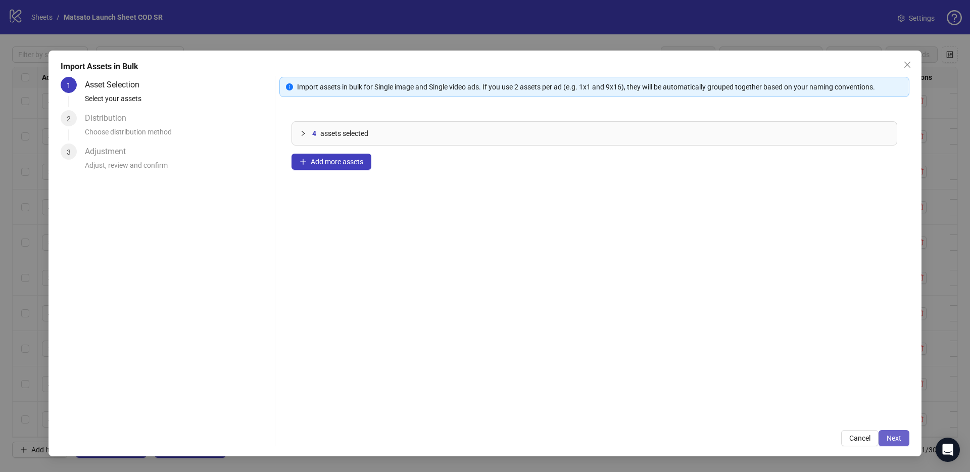
click at [900, 438] on span "Next" at bounding box center [894, 438] width 15 height 8
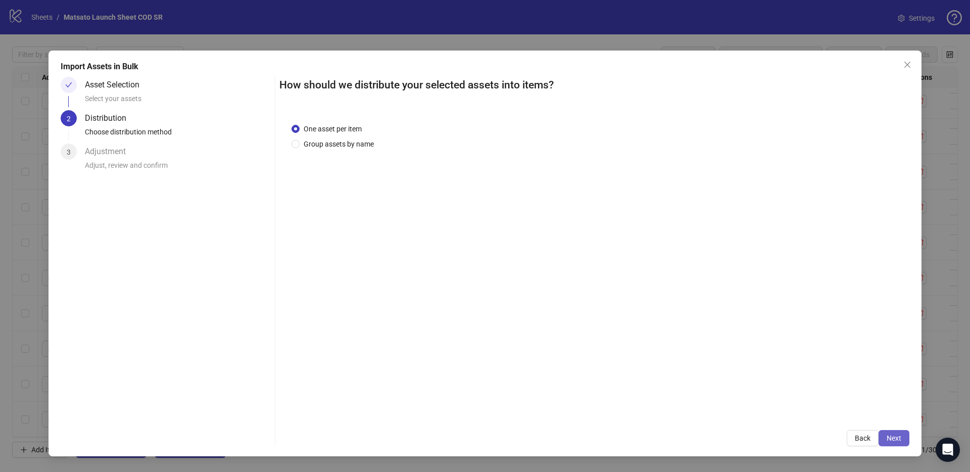
click at [898, 438] on span "Next" at bounding box center [894, 438] width 15 height 8
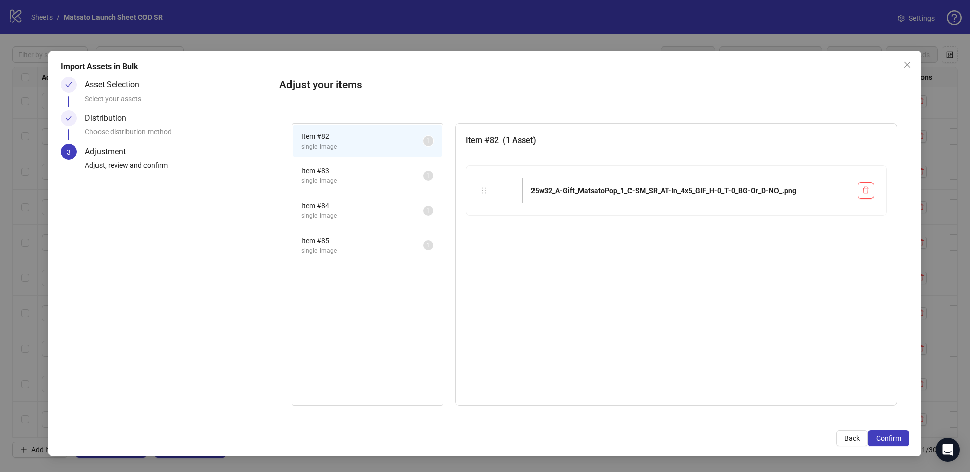
click at [898, 438] on span "Confirm" at bounding box center [888, 438] width 25 height 8
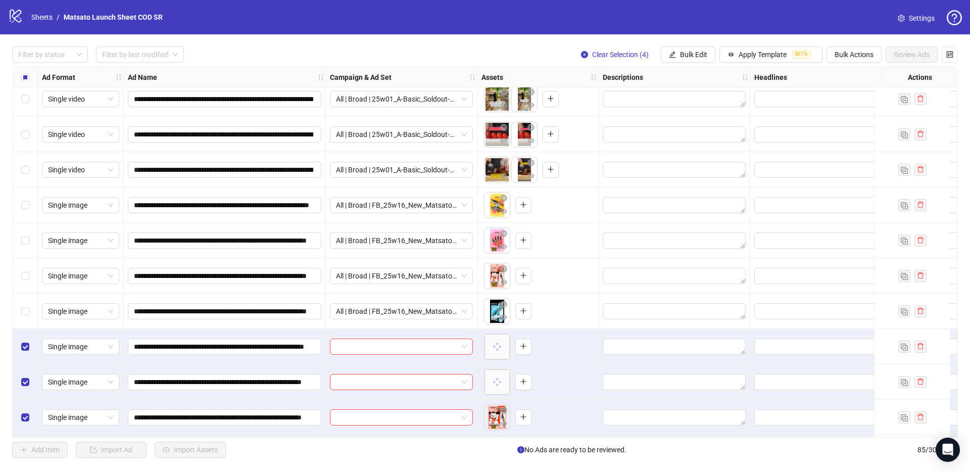
scroll to position [2660, 0]
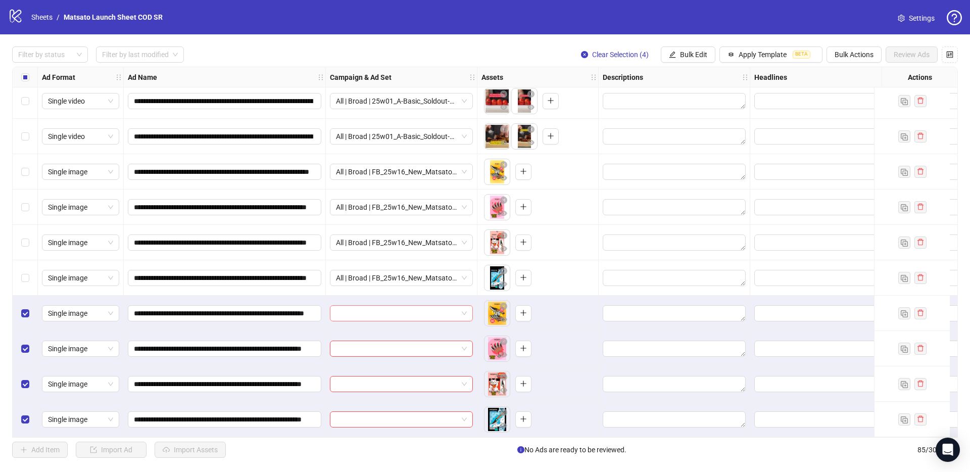
click at [464, 309] on span at bounding box center [401, 313] width 131 height 15
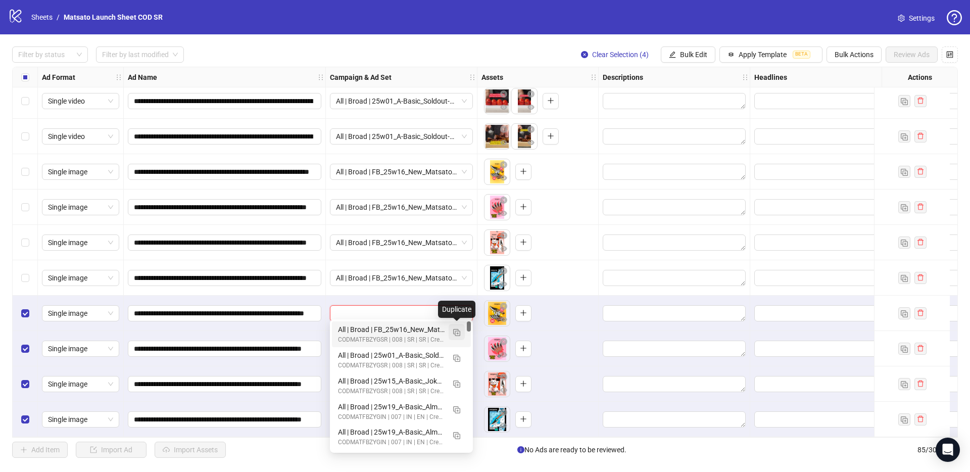
click at [459, 331] on img "button" at bounding box center [456, 332] width 7 height 7
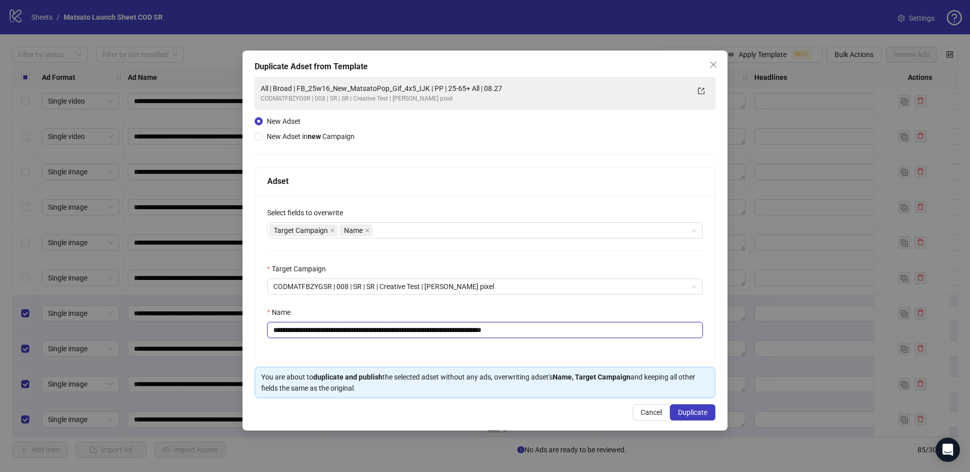
drag, startPoint x: 519, startPoint y: 332, endPoint x: 566, endPoint y: 336, distance: 47.2
click at [566, 336] on input "**********" at bounding box center [484, 330] width 435 height 16
type input "**********"
click at [683, 414] on span "Duplicate" at bounding box center [692, 412] width 29 height 8
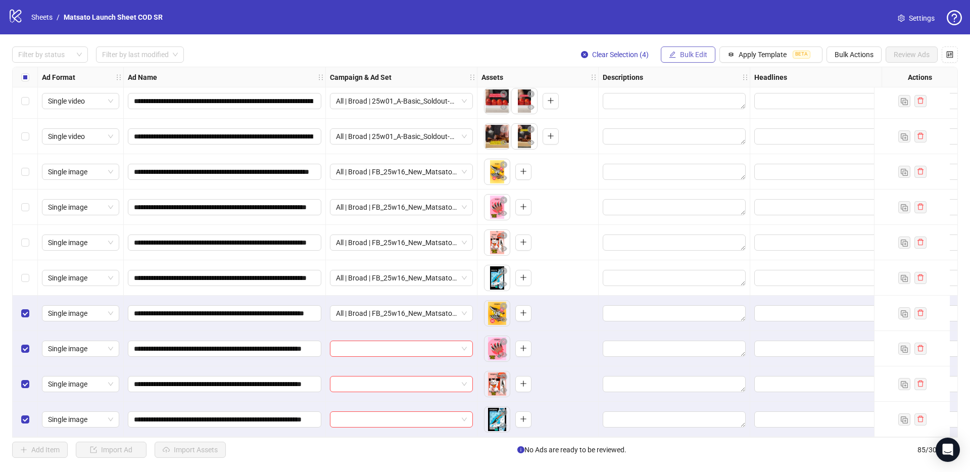
click at [690, 57] on span "Bulk Edit" at bounding box center [693, 55] width 27 height 8
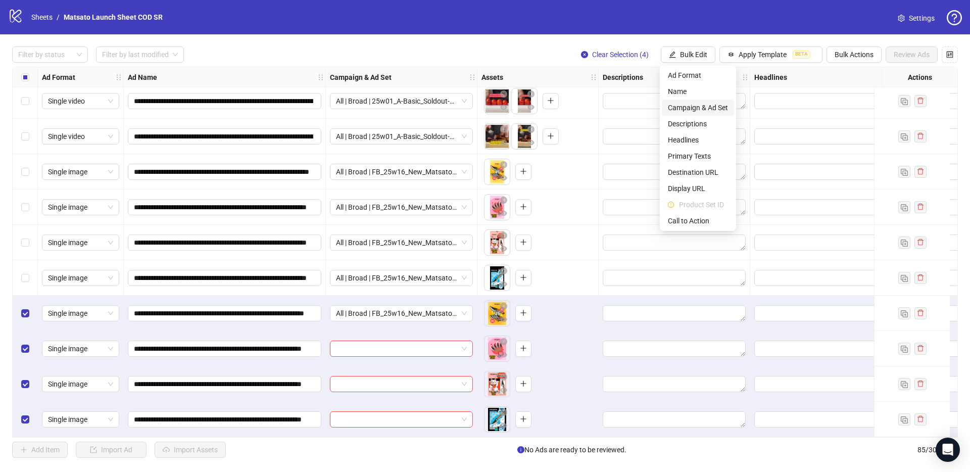
click at [707, 105] on span "Campaign & Ad Set" at bounding box center [698, 107] width 60 height 11
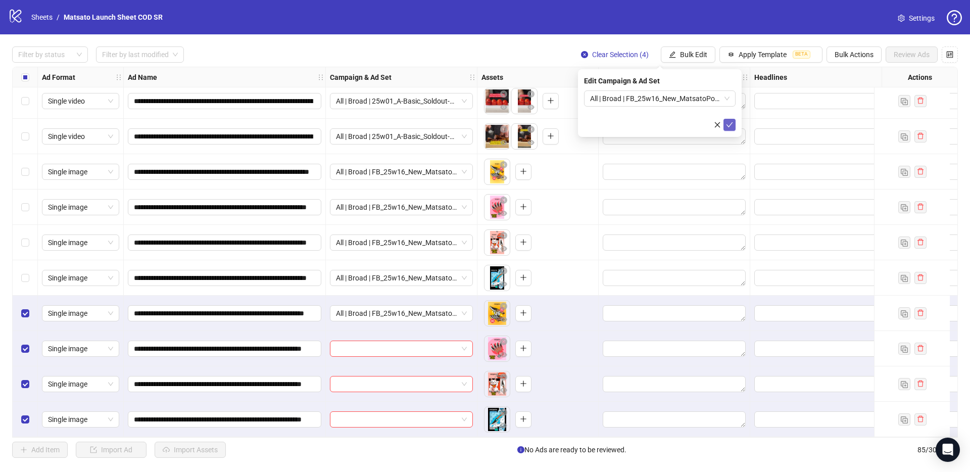
click at [731, 126] on icon "check" at bounding box center [729, 124] width 7 height 7
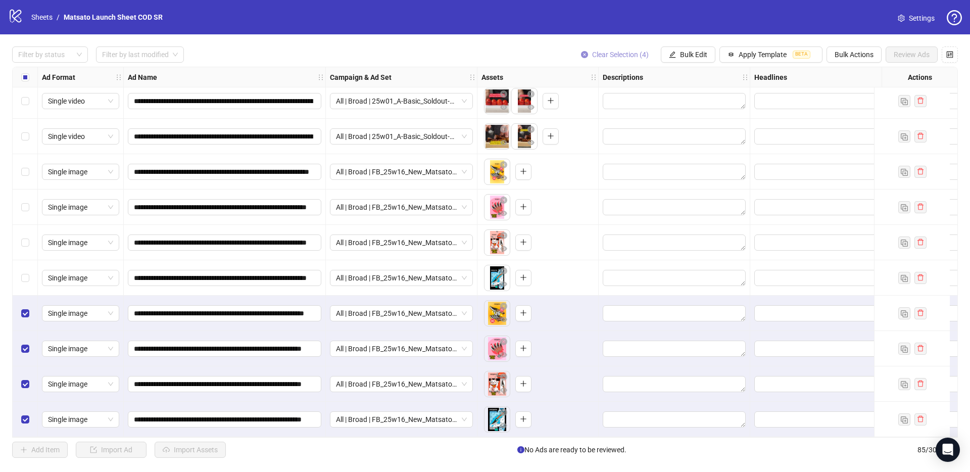
click at [624, 53] on span "Clear Selection (4)" at bounding box center [620, 55] width 57 height 8
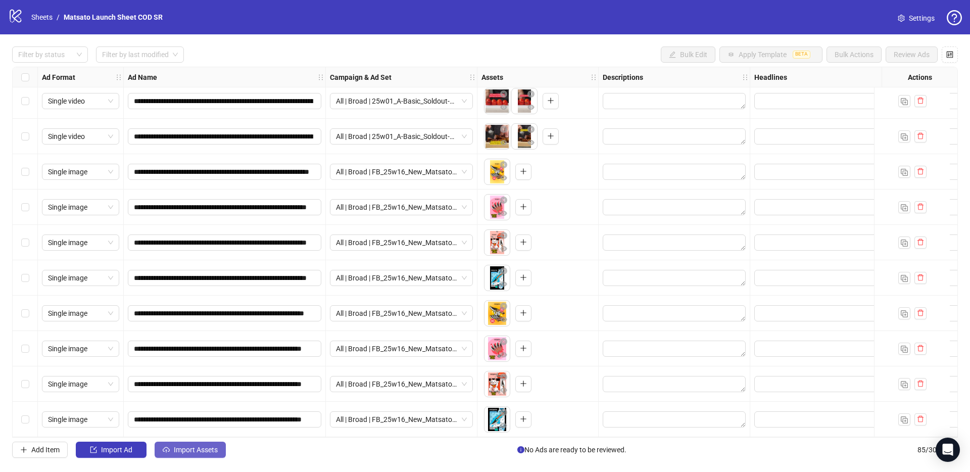
click at [184, 449] on span "Import Assets" at bounding box center [196, 450] width 44 height 8
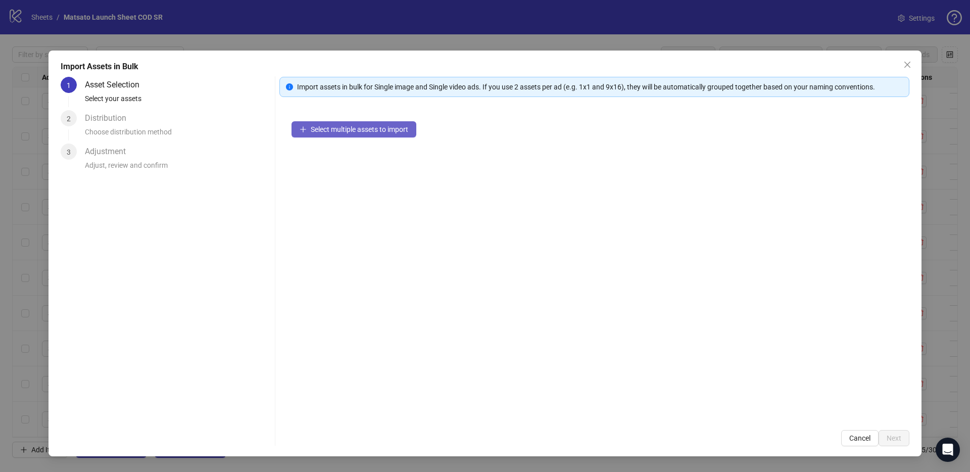
click at [396, 127] on span "Select multiple assets to import" at bounding box center [359, 129] width 97 height 8
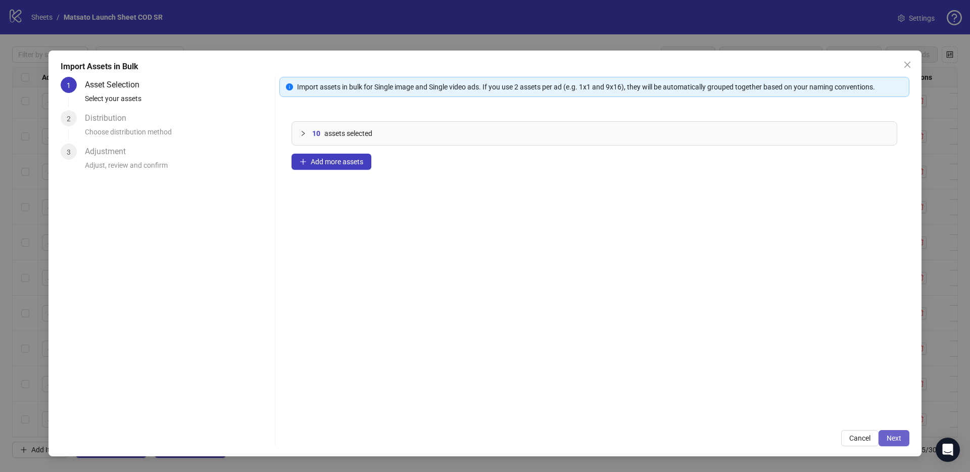
click at [903, 434] on button "Next" at bounding box center [893, 438] width 31 height 16
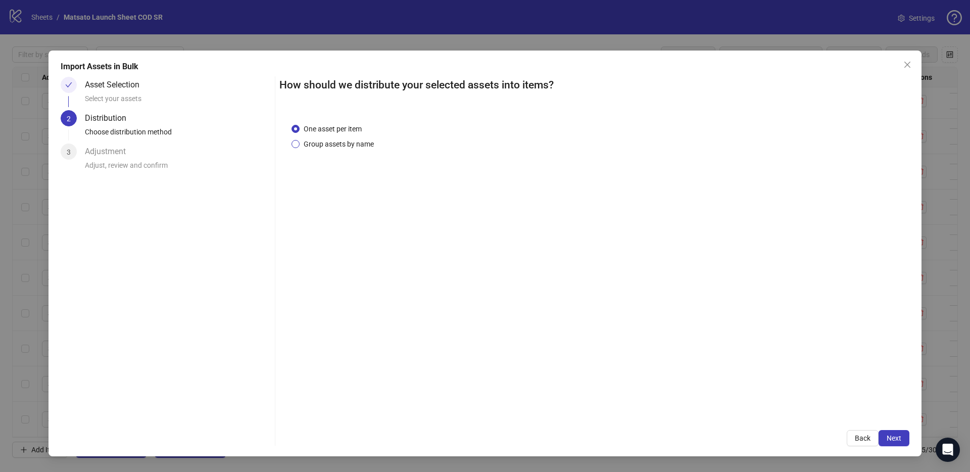
click at [329, 143] on span "Group assets by name" at bounding box center [339, 143] width 78 height 11
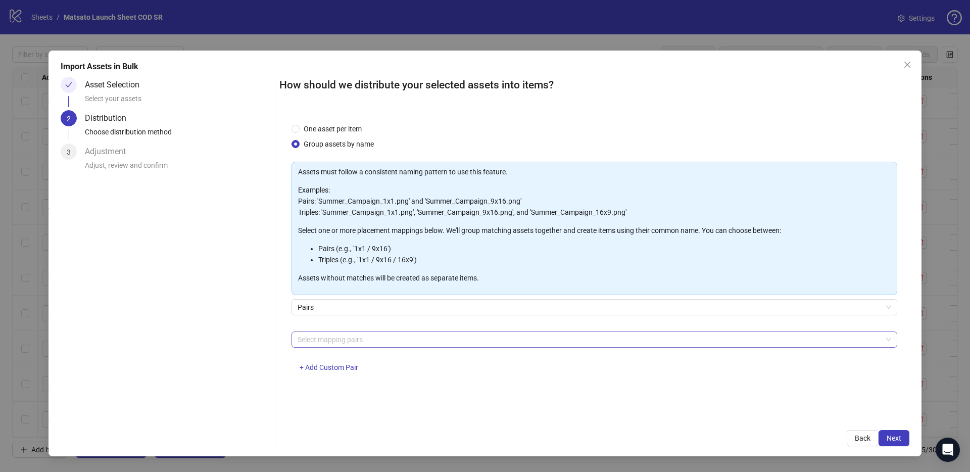
click at [354, 331] on div "Select mapping pairs" at bounding box center [594, 339] width 606 height 16
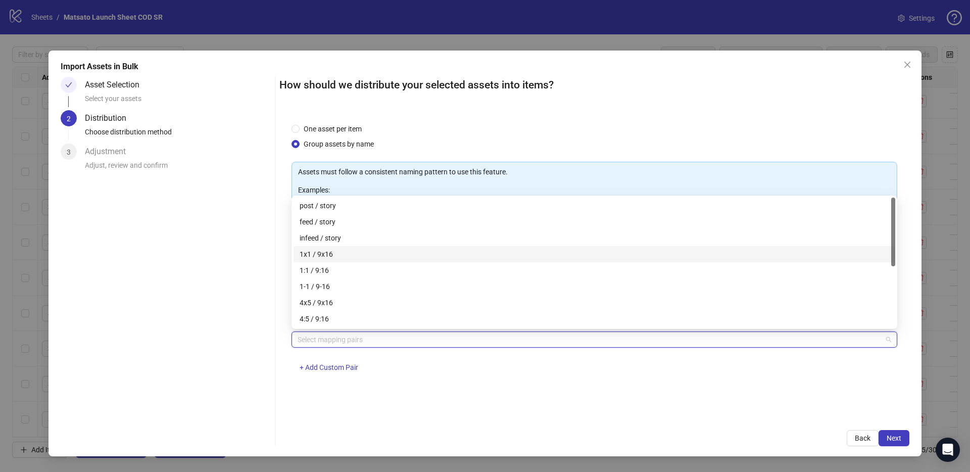
click at [330, 254] on div "1x1 / 9x16" at bounding box center [595, 254] width 590 height 11
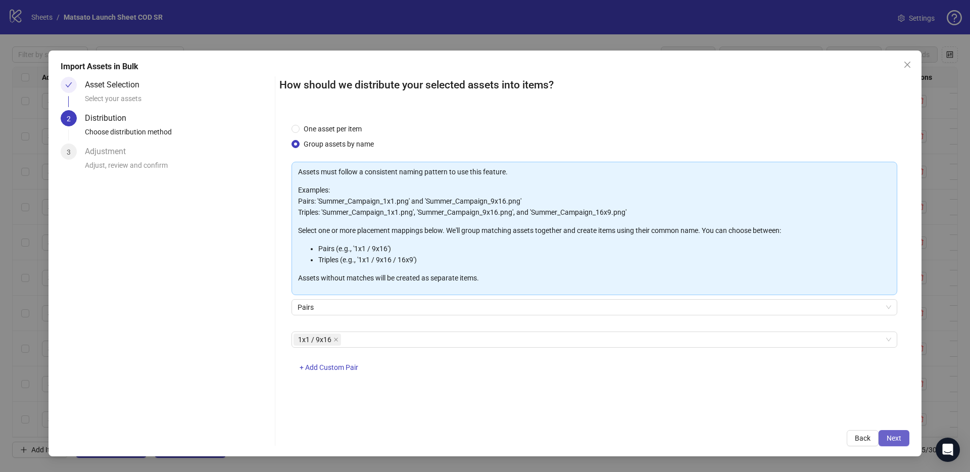
click at [900, 434] on span "Next" at bounding box center [894, 438] width 15 height 8
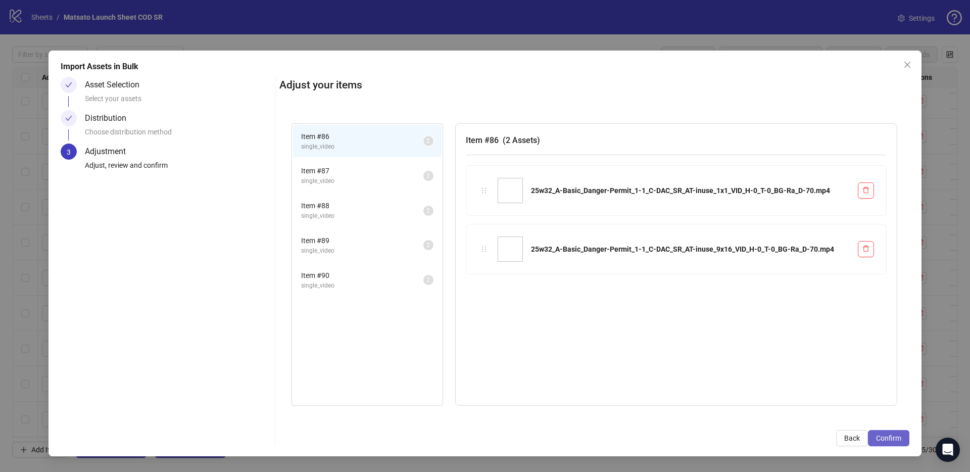
click at [899, 442] on button "Confirm" at bounding box center [888, 438] width 41 height 16
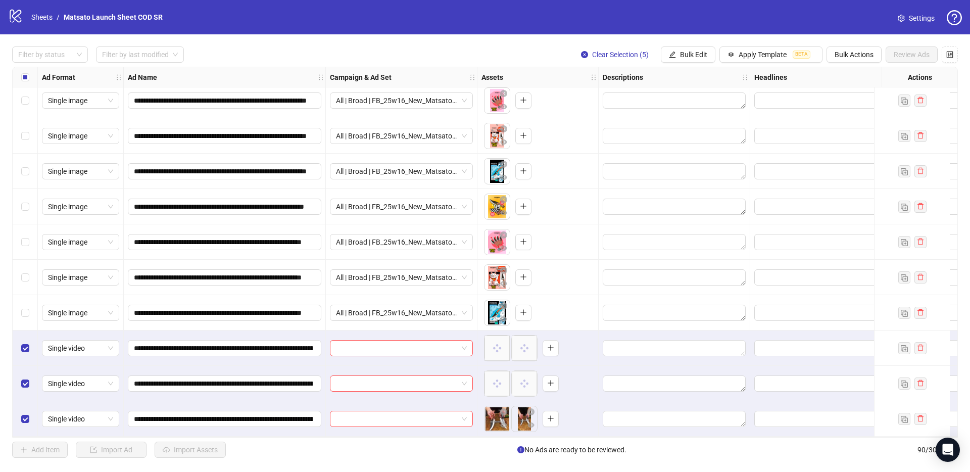
scroll to position [2837, 0]
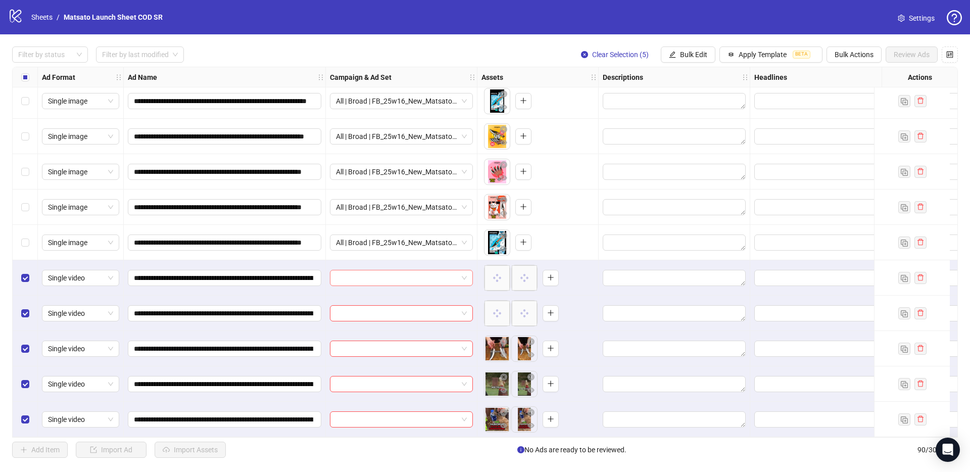
click at [465, 276] on span at bounding box center [401, 277] width 131 height 15
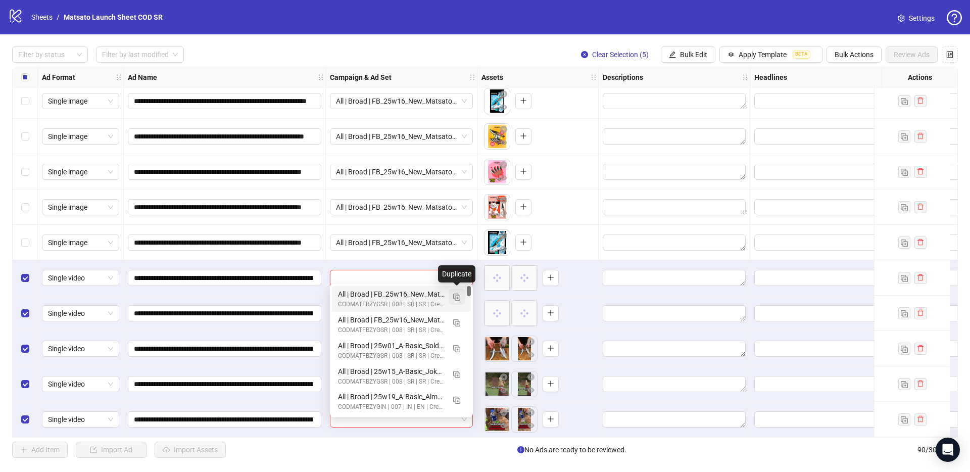
click at [457, 299] on img "button" at bounding box center [456, 297] width 7 height 7
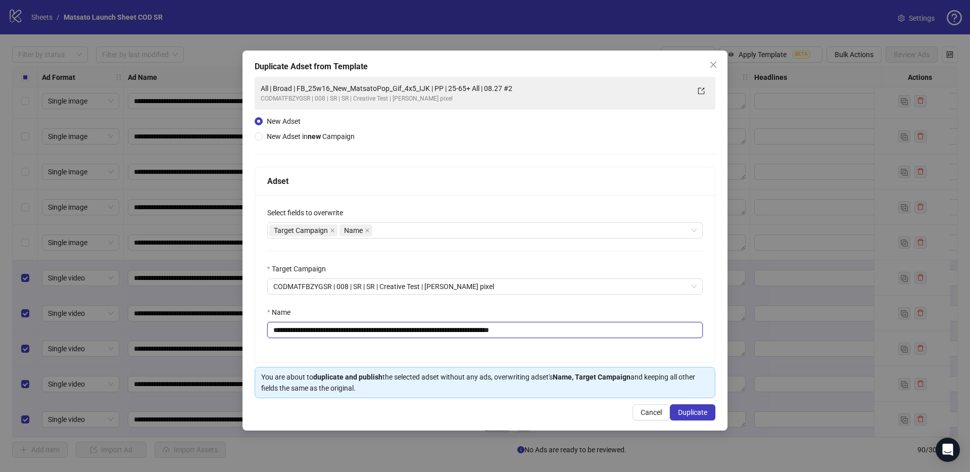
drag, startPoint x: 515, startPoint y: 329, endPoint x: 590, endPoint y: 336, distance: 75.1
click at [589, 336] on input "**********" at bounding box center [484, 330] width 435 height 16
click at [511, 348] on div "**********" at bounding box center [485, 278] width 460 height 167
drag, startPoint x: 442, startPoint y: 328, endPoint x: 309, endPoint y: 332, distance: 132.9
click at [309, 332] on input "**********" at bounding box center [484, 330] width 435 height 16
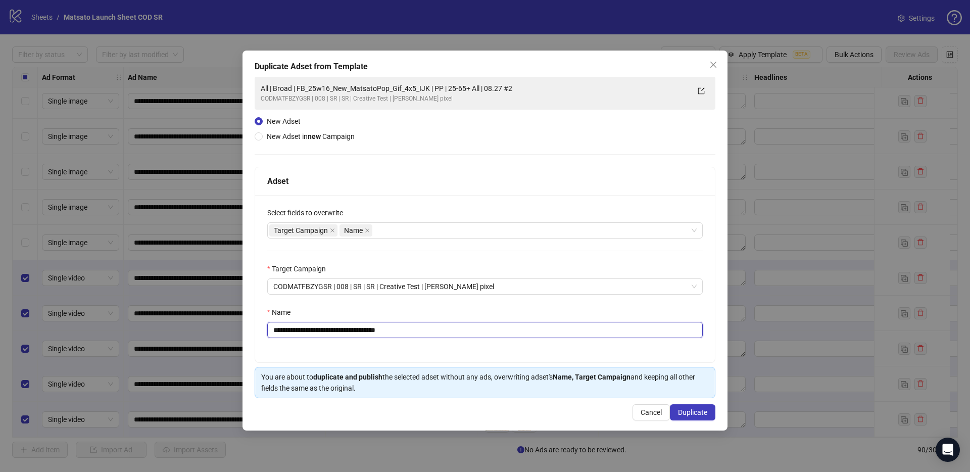
paste input "**********"
type input "**********"
click at [695, 417] on button "Duplicate" at bounding box center [692, 412] width 45 height 16
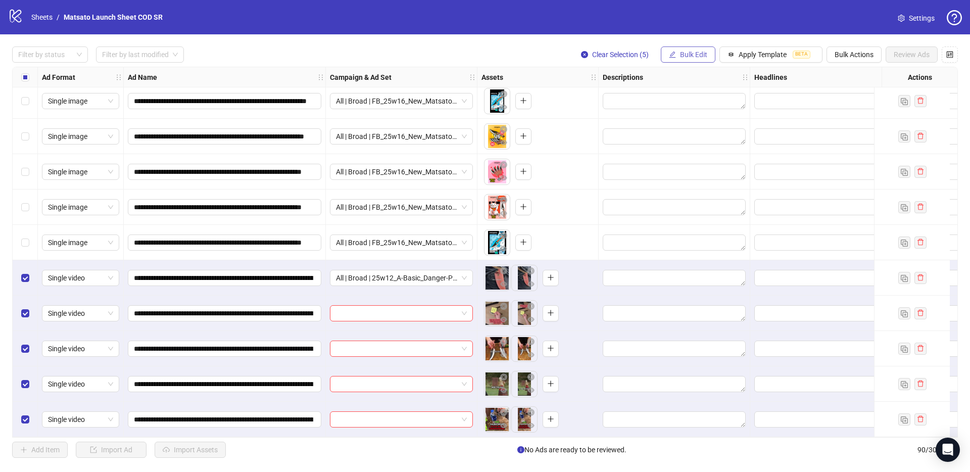
click at [696, 54] on span "Bulk Edit" at bounding box center [693, 55] width 27 height 8
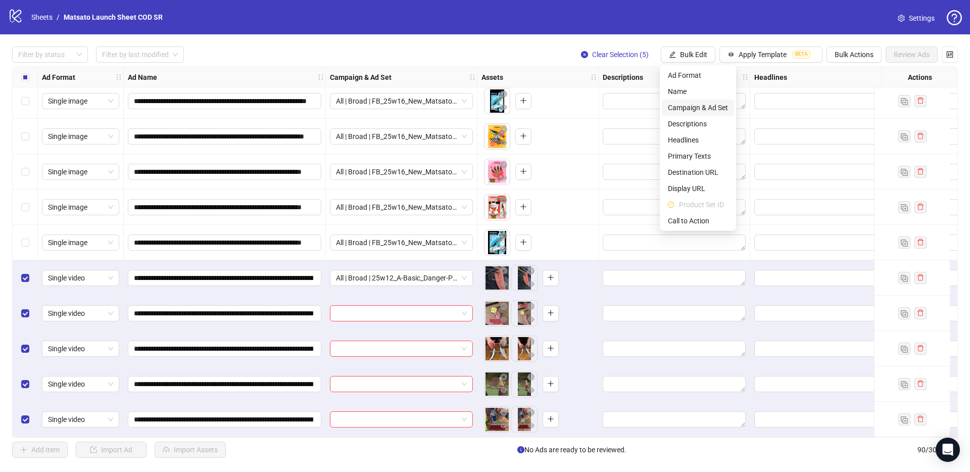
click at [693, 107] on span "Campaign & Ad Set" at bounding box center [698, 107] width 60 height 11
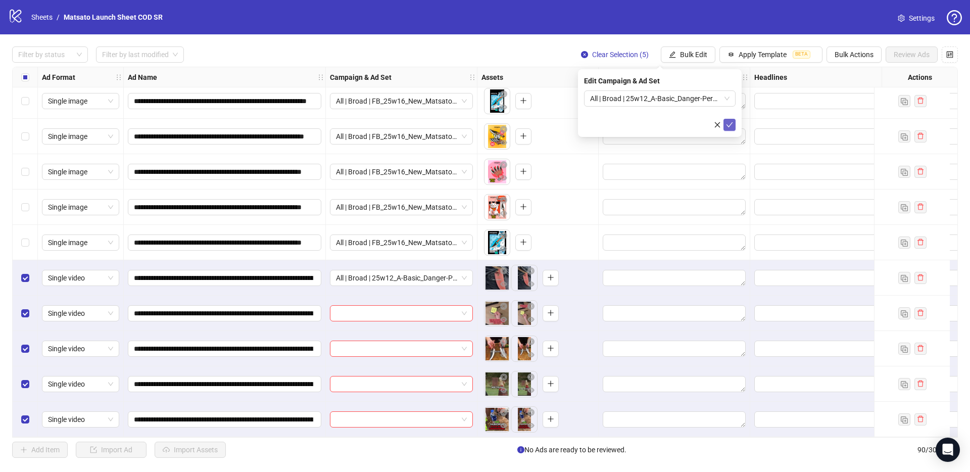
click at [732, 125] on icon "check" at bounding box center [729, 124] width 7 height 7
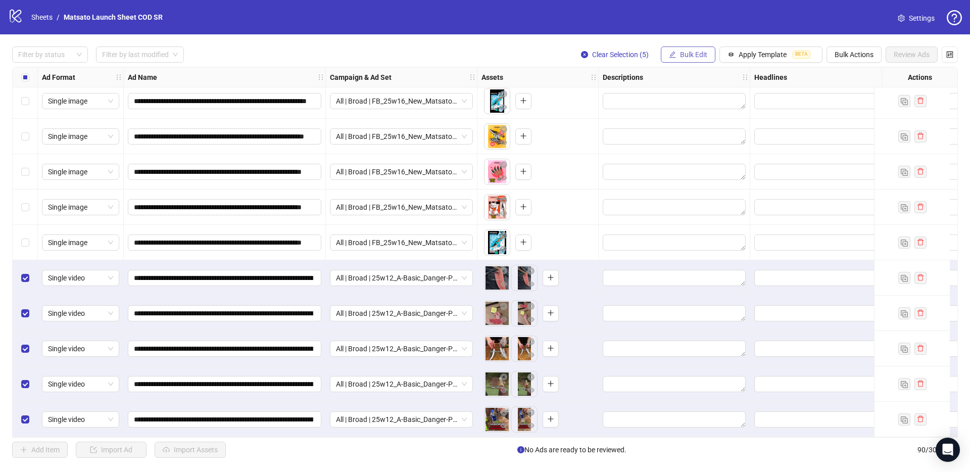
click at [673, 53] on icon "edit" at bounding box center [672, 54] width 7 height 7
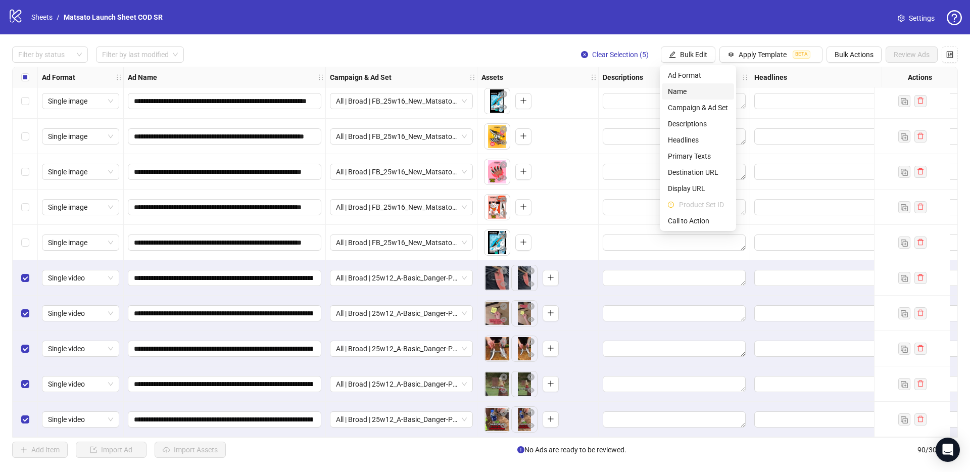
click at [677, 88] on span "Name" at bounding box center [698, 91] width 60 height 11
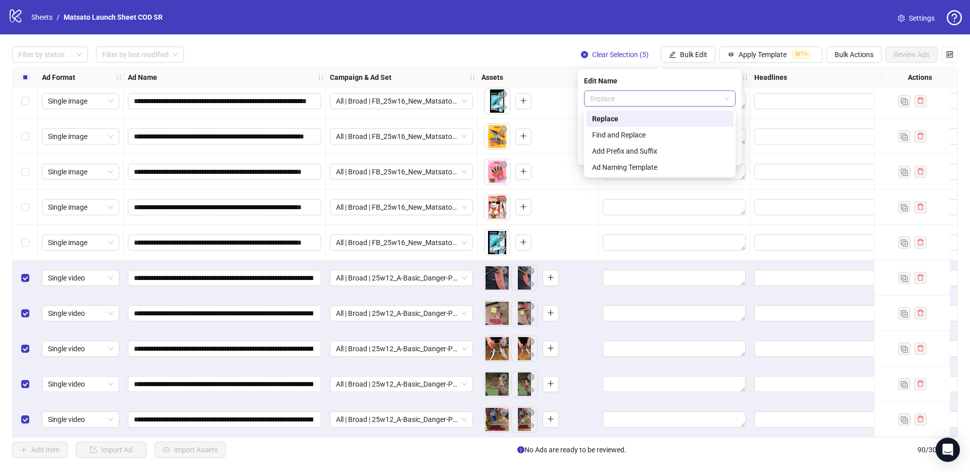
click at [650, 103] on span "Replace" at bounding box center [659, 98] width 139 height 15
click at [637, 133] on div "Find and Replace" at bounding box center [659, 134] width 135 height 11
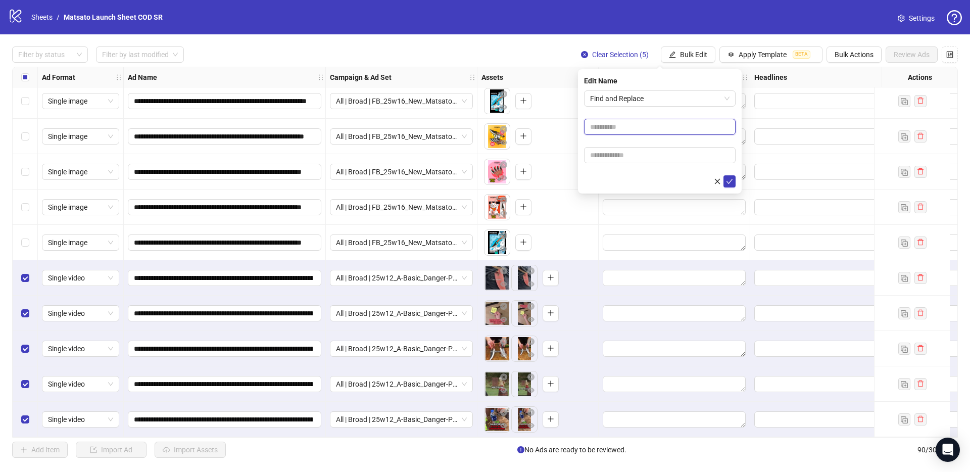
click at [619, 127] on input "text" at bounding box center [660, 127] width 152 height 16
type input "**"
click at [634, 158] on input "text" at bounding box center [660, 155] width 152 height 16
type input "*****"
click at [731, 182] on icon "check" at bounding box center [729, 181] width 7 height 7
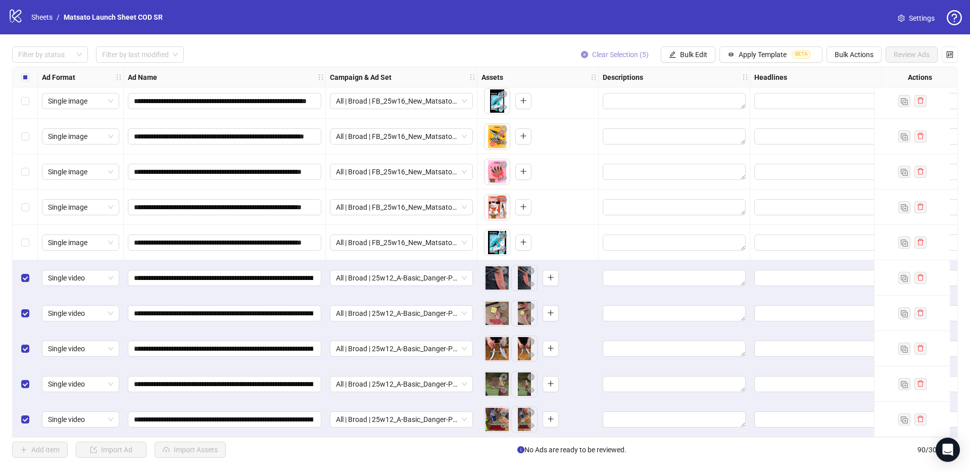
click at [609, 55] on span "Clear Selection (5)" at bounding box center [620, 55] width 57 height 8
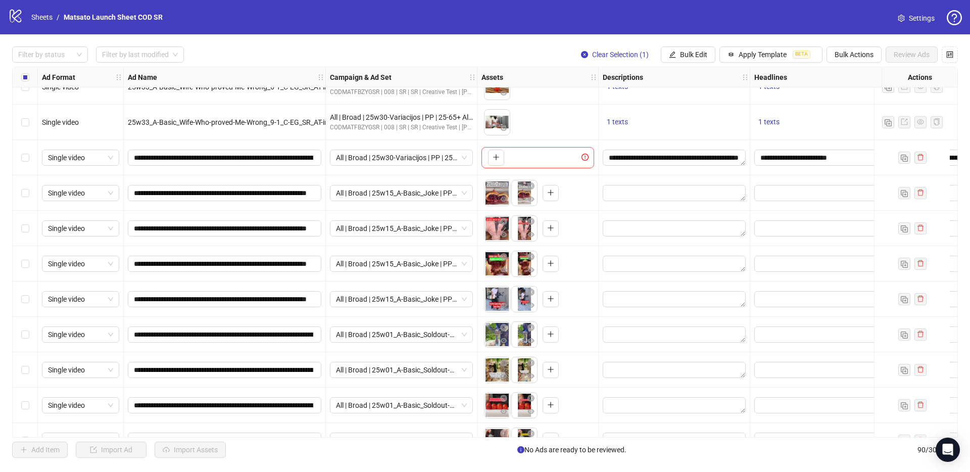
scroll to position [2352, 0]
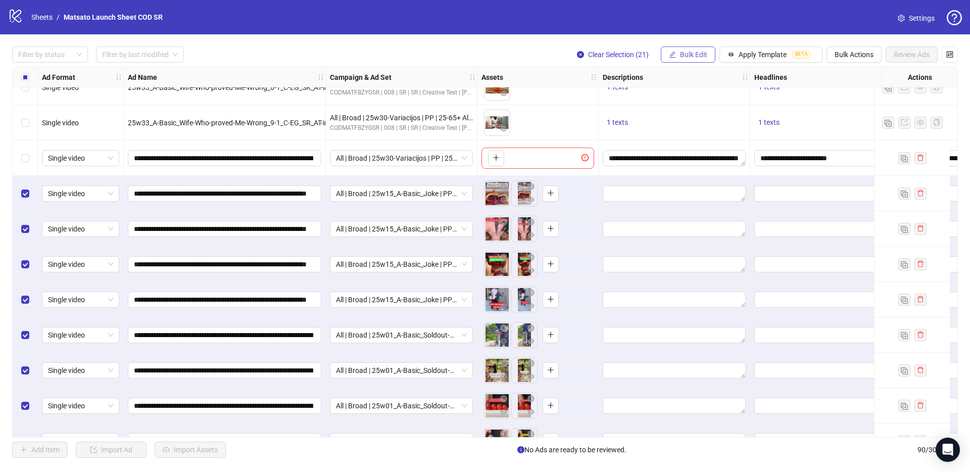
click at [697, 61] on button "Bulk Edit" at bounding box center [688, 54] width 55 height 16
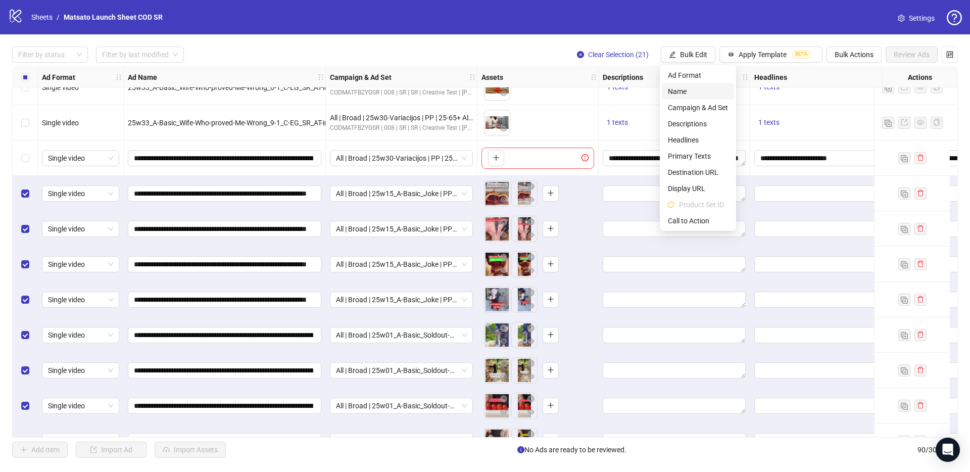
click at [694, 93] on span "Name" at bounding box center [698, 91] width 60 height 11
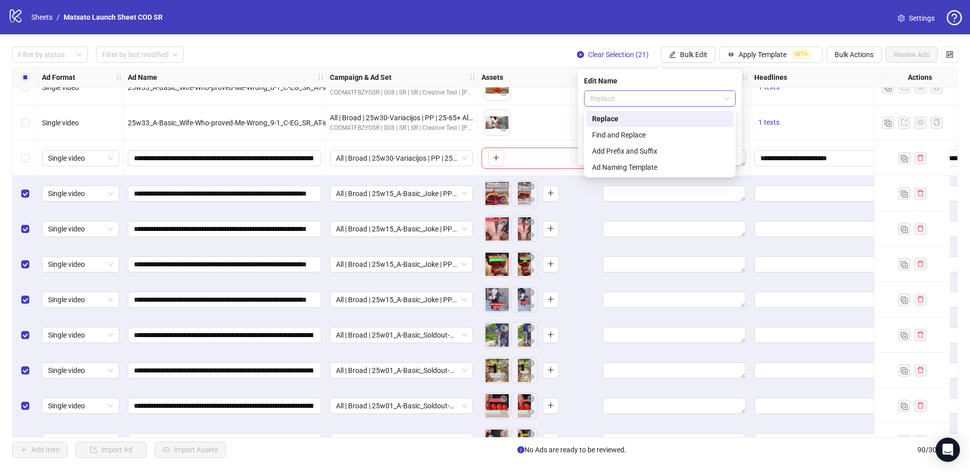
click at [651, 106] on div "Replace" at bounding box center [660, 98] width 152 height 16
click at [654, 152] on div "Add Prefix and Suffix" at bounding box center [659, 150] width 135 height 11
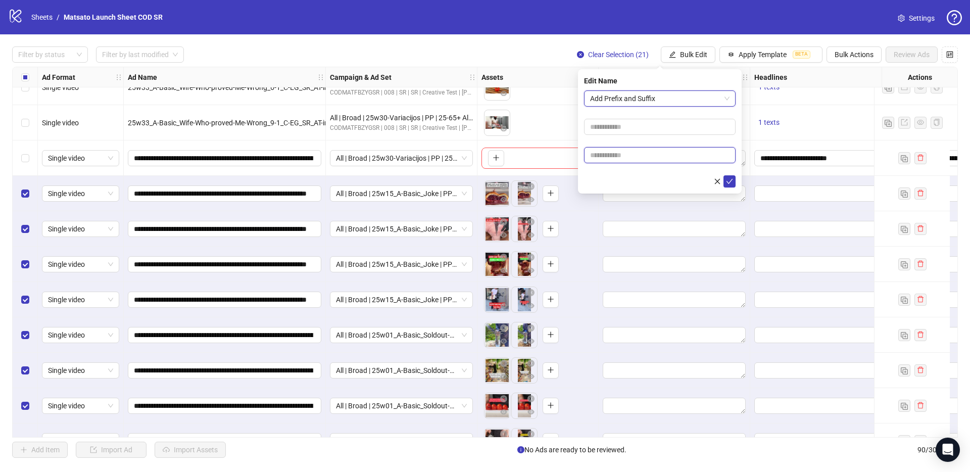
click at [673, 154] on input "text" at bounding box center [660, 155] width 152 height 16
type input "**********"
click at [731, 183] on icon "check" at bounding box center [729, 181] width 7 height 7
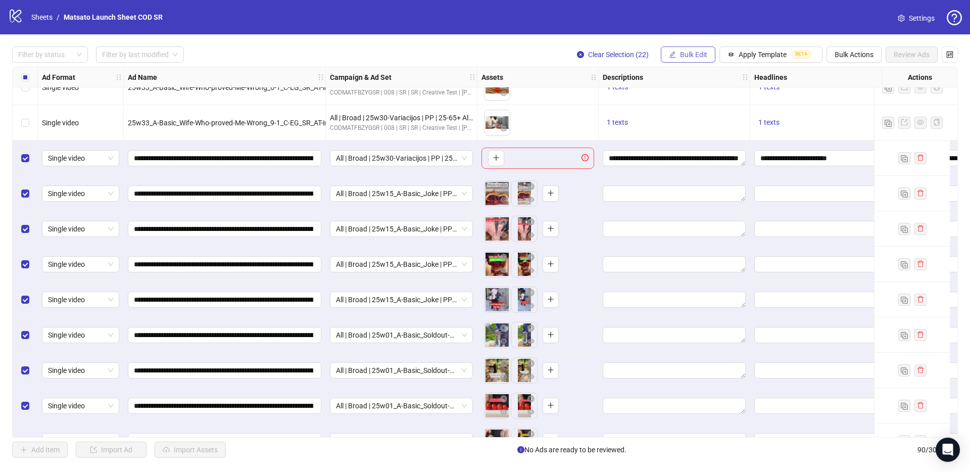
click at [700, 52] on span "Bulk Edit" at bounding box center [693, 55] width 27 height 8
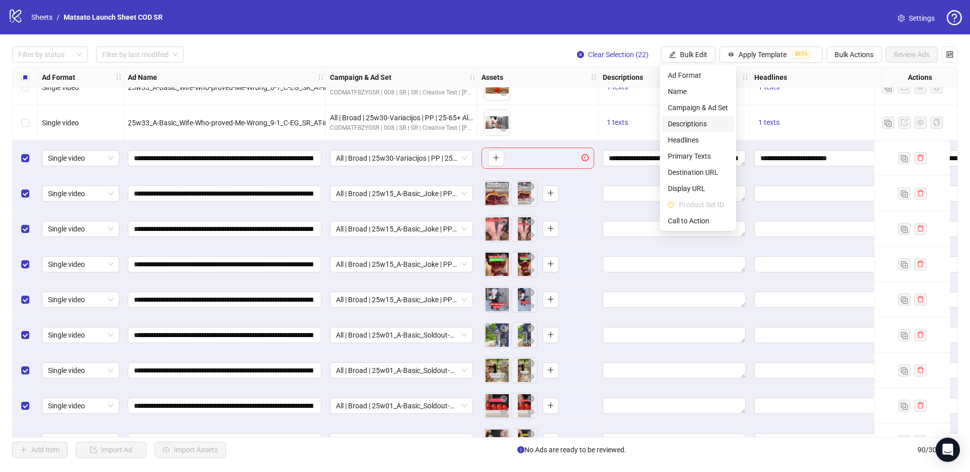
click at [693, 123] on span "Descriptions" at bounding box center [698, 123] width 60 height 11
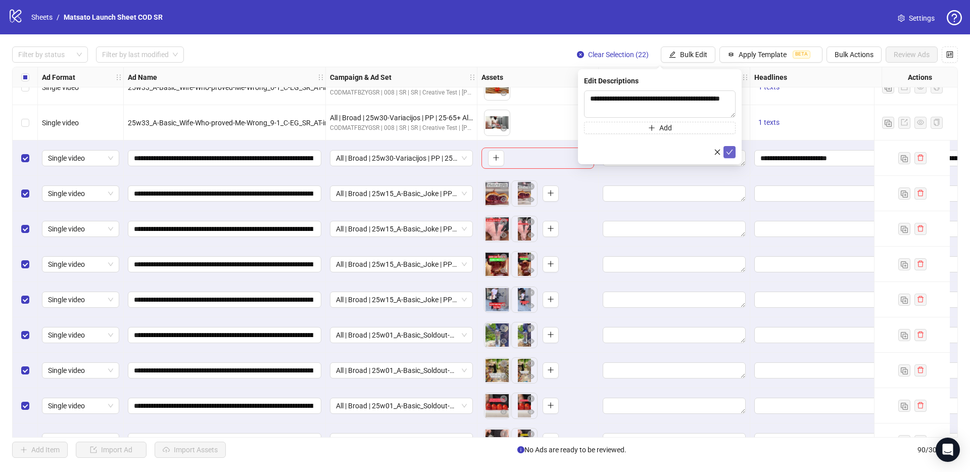
click at [732, 155] on icon "check" at bounding box center [729, 152] width 7 height 7
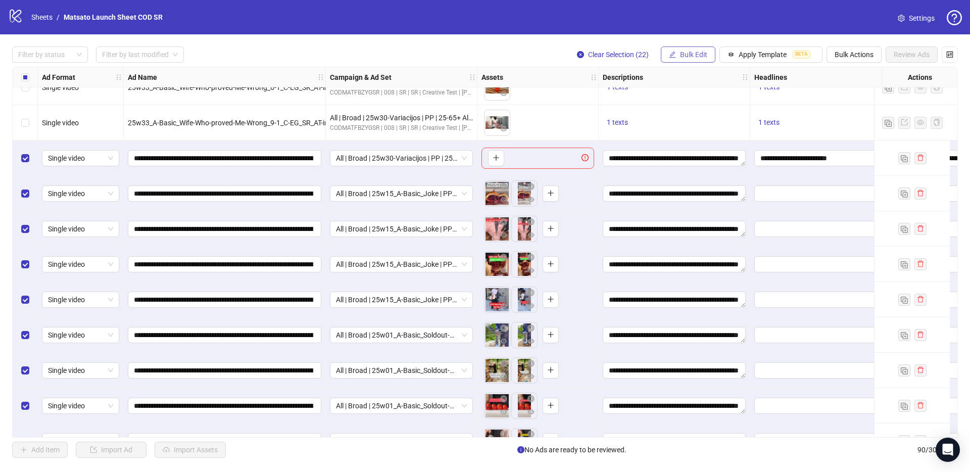
click at [699, 57] on span "Bulk Edit" at bounding box center [693, 55] width 27 height 8
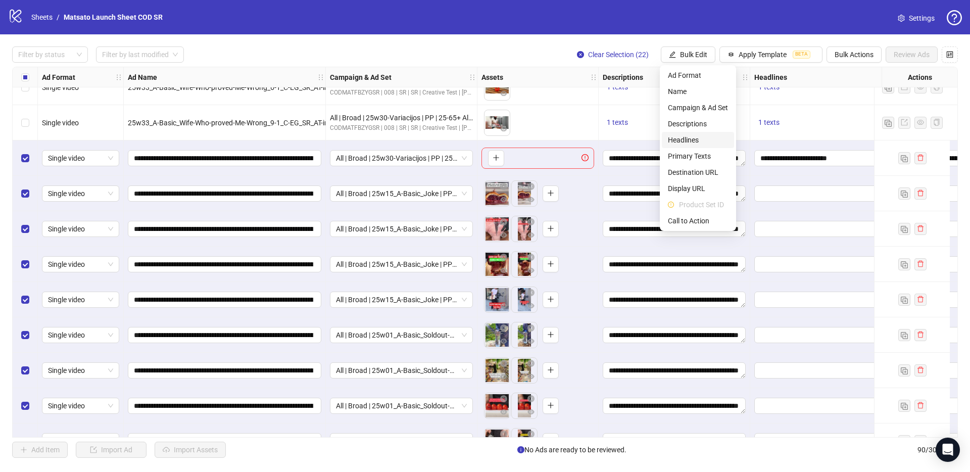
click at [689, 142] on span "Headlines" at bounding box center [698, 139] width 60 height 11
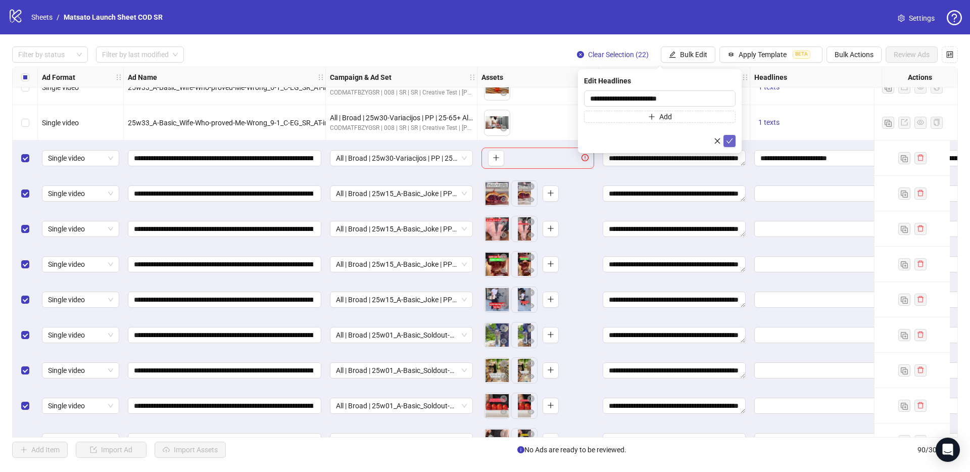
click at [731, 139] on icon "check" at bounding box center [729, 140] width 7 height 5
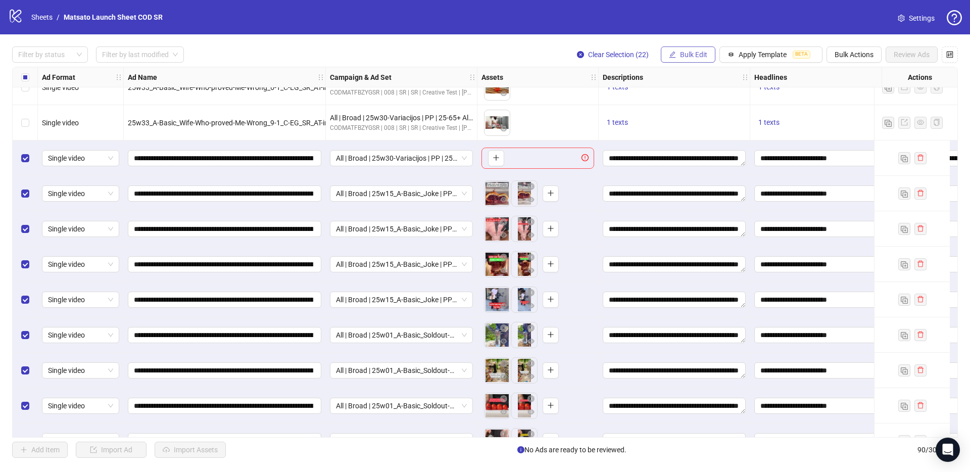
click at [691, 50] on button "Bulk Edit" at bounding box center [688, 54] width 55 height 16
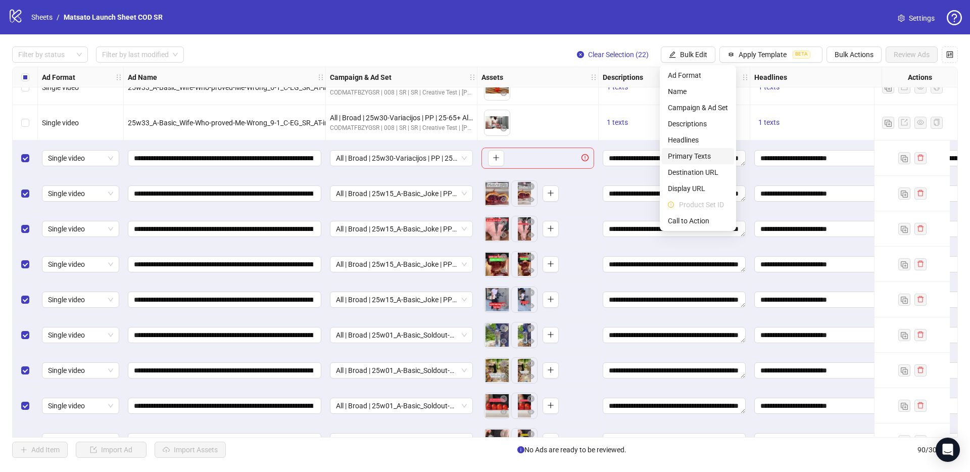
click at [695, 155] on span "Primary Texts" at bounding box center [698, 156] width 60 height 11
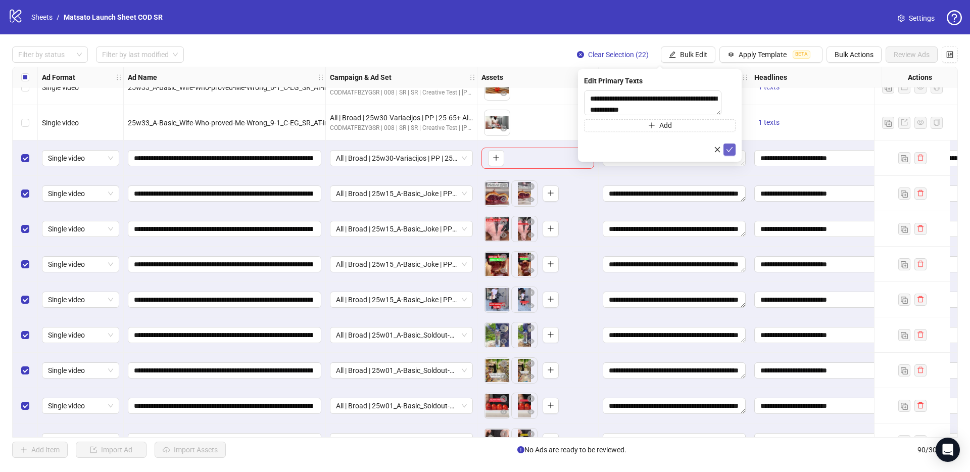
click at [728, 152] on icon "check" at bounding box center [729, 149] width 7 height 5
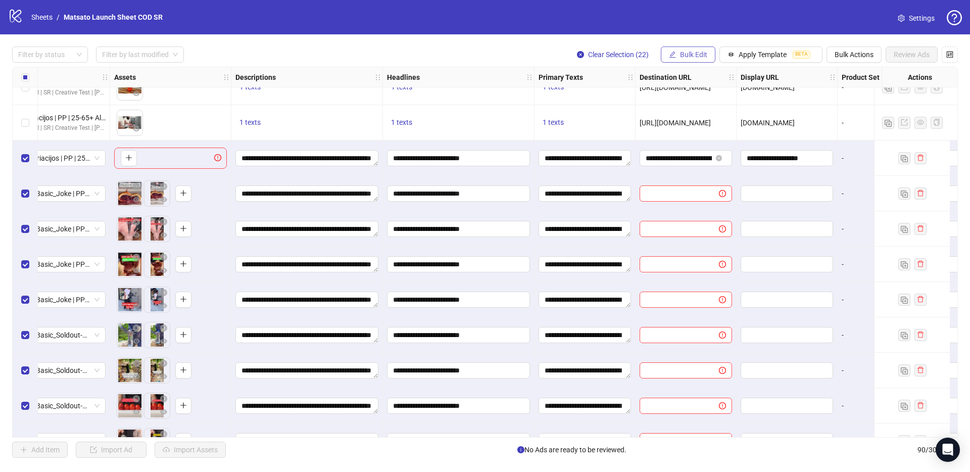
scroll to position [2352, 384]
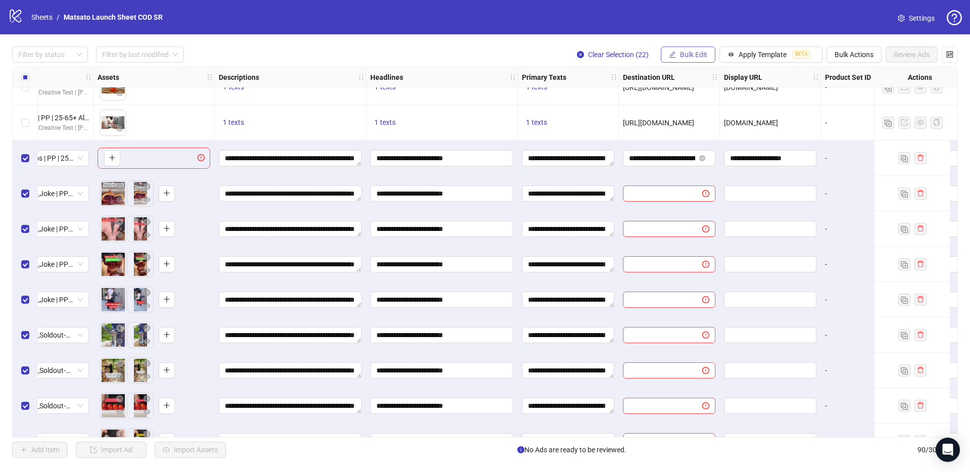
click at [699, 58] on span "Bulk Edit" at bounding box center [693, 55] width 27 height 8
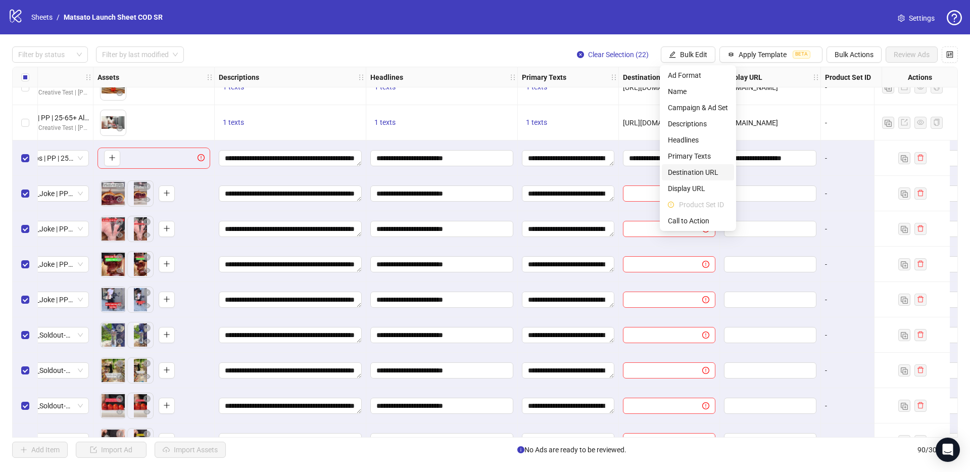
click at [696, 173] on span "Destination URL" at bounding box center [698, 172] width 60 height 11
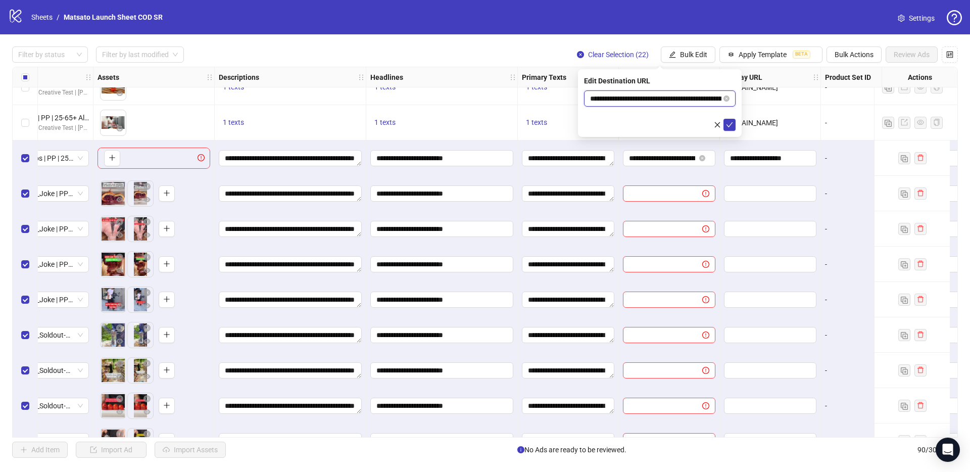
click at [704, 101] on input "**********" at bounding box center [655, 98] width 131 height 11
click at [729, 123] on icon "check" at bounding box center [729, 124] width 7 height 7
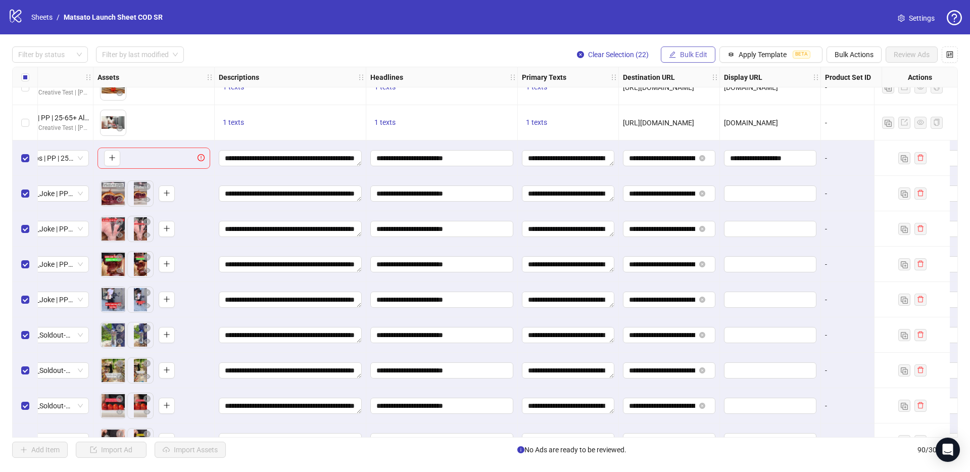
click at [702, 58] on span "Bulk Edit" at bounding box center [693, 55] width 27 height 8
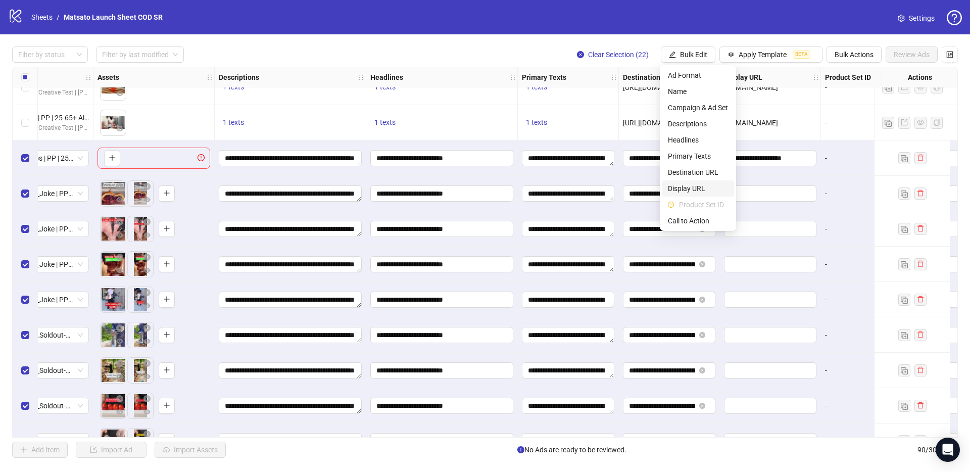
click at [702, 186] on span "Display URL" at bounding box center [698, 188] width 60 height 11
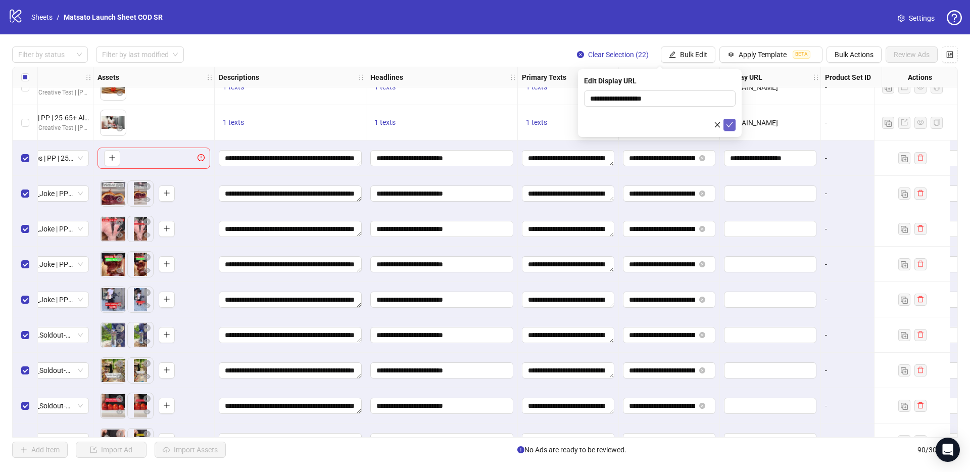
click at [729, 126] on icon "check" at bounding box center [729, 124] width 7 height 5
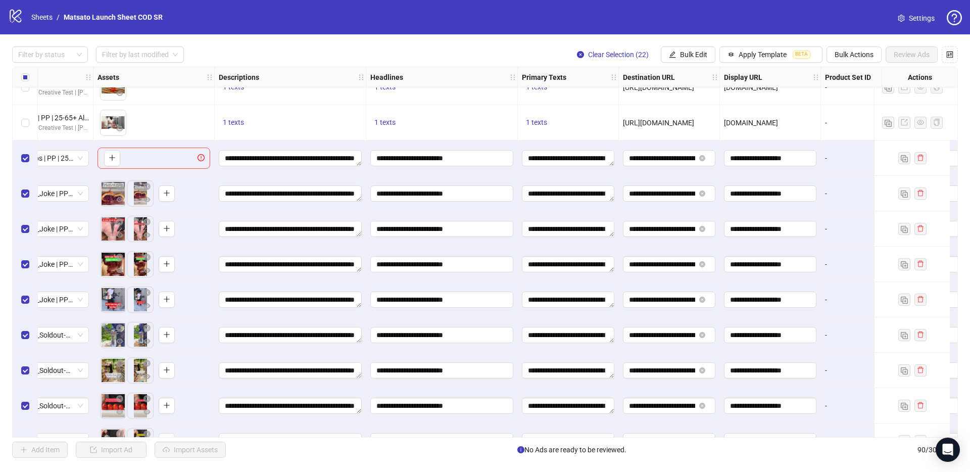
scroll to position [2352, 639]
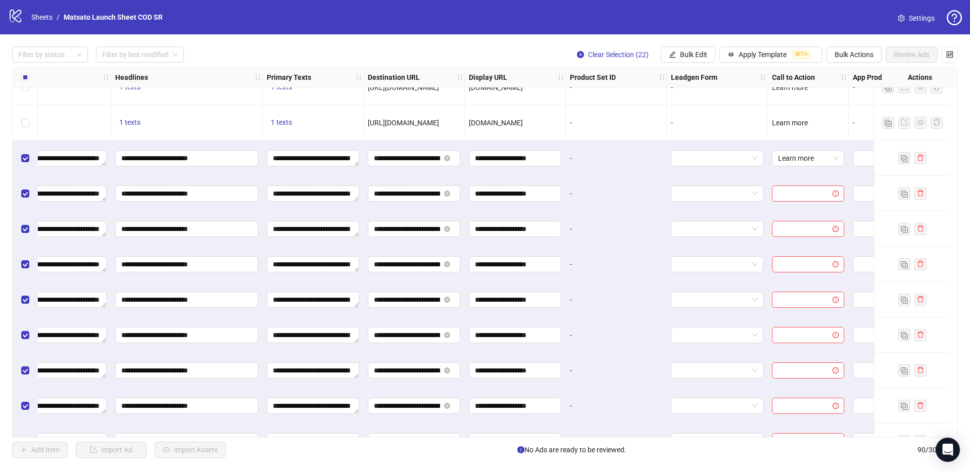
drag, startPoint x: 687, startPoint y: 60, endPoint x: 694, endPoint y: 65, distance: 8.6
click at [687, 59] on button "Bulk Edit" at bounding box center [688, 54] width 55 height 16
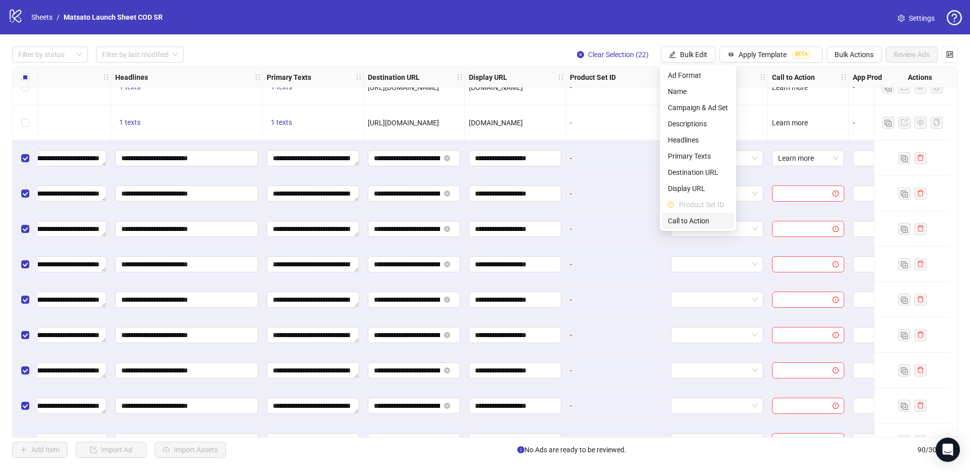
click at [690, 222] on span "Call to Action" at bounding box center [698, 220] width 60 height 11
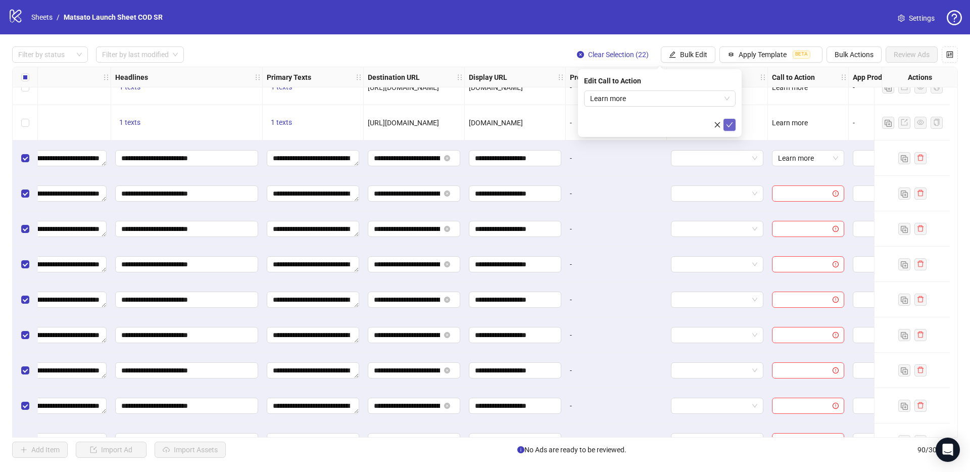
click at [729, 127] on icon "check" at bounding box center [729, 124] width 7 height 7
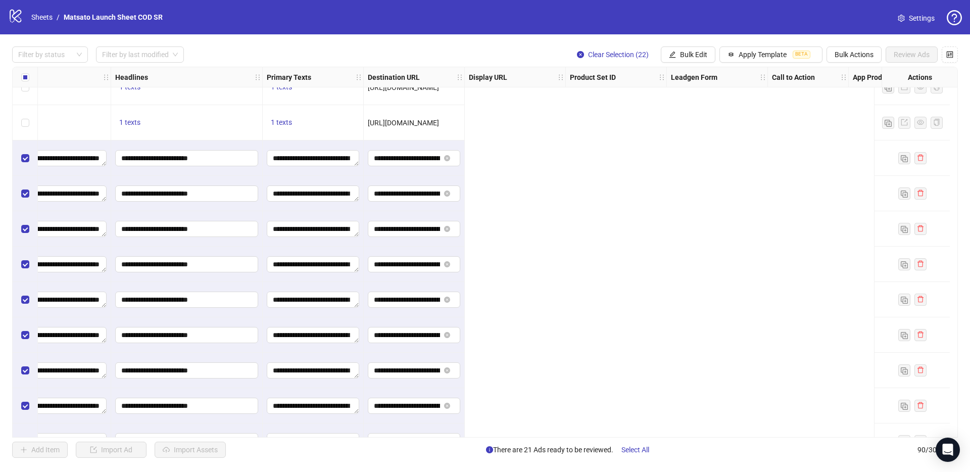
scroll to position [2352, 0]
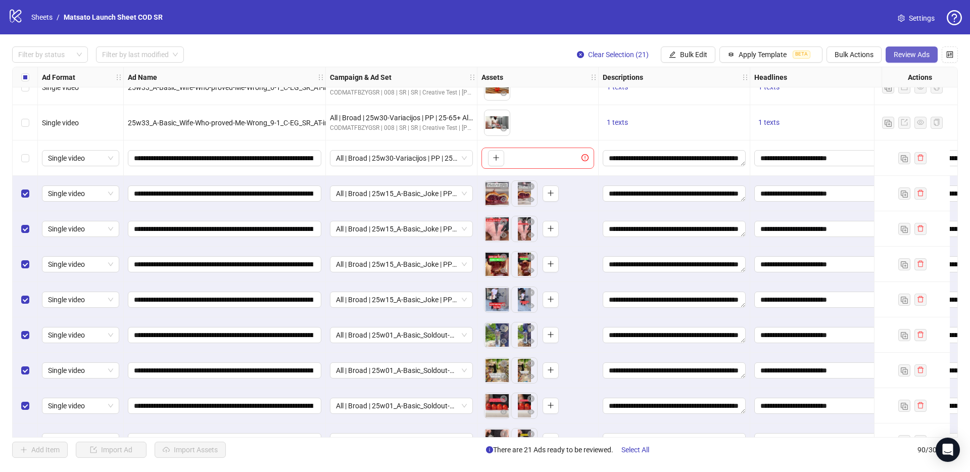
click at [906, 58] on span "Review Ads" at bounding box center [912, 55] width 36 height 8
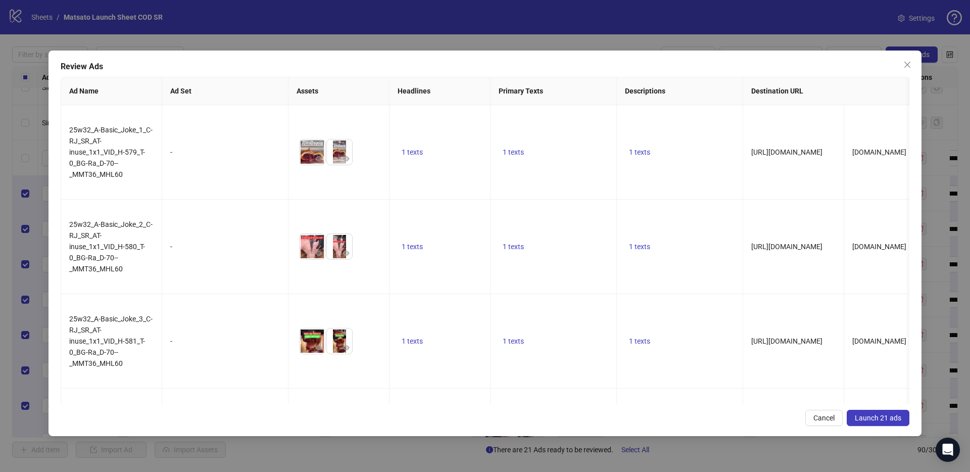
click at [873, 419] on span "Launch 21 ads" at bounding box center [878, 418] width 46 height 8
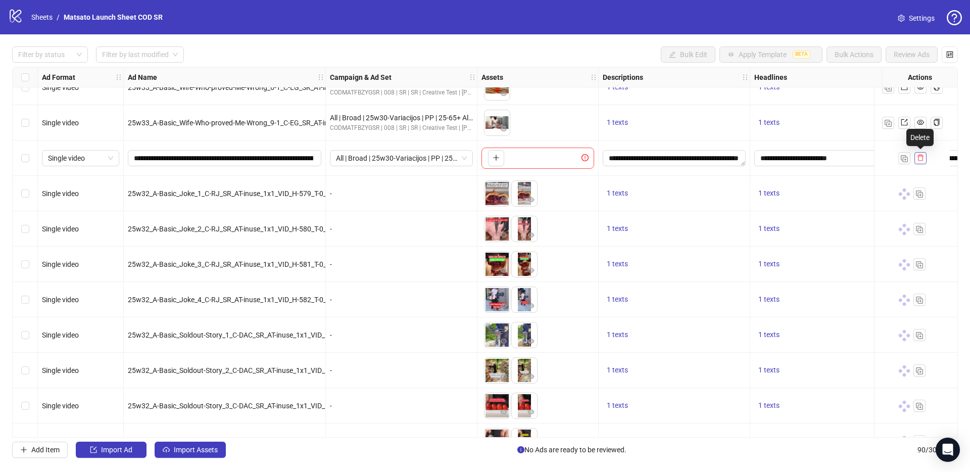
click at [921, 156] on icon "delete" at bounding box center [920, 157] width 7 height 7
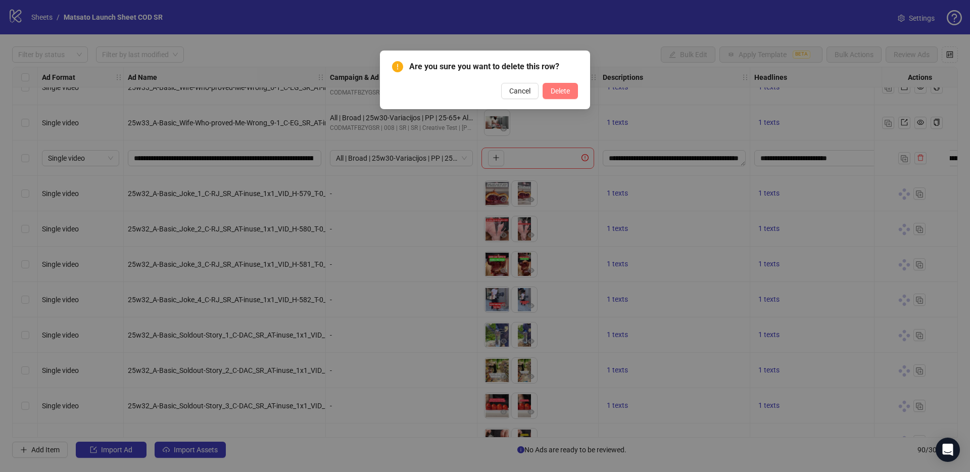
click at [567, 93] on span "Delete" at bounding box center [560, 91] width 19 height 8
